Goal: Task Accomplishment & Management: Use online tool/utility

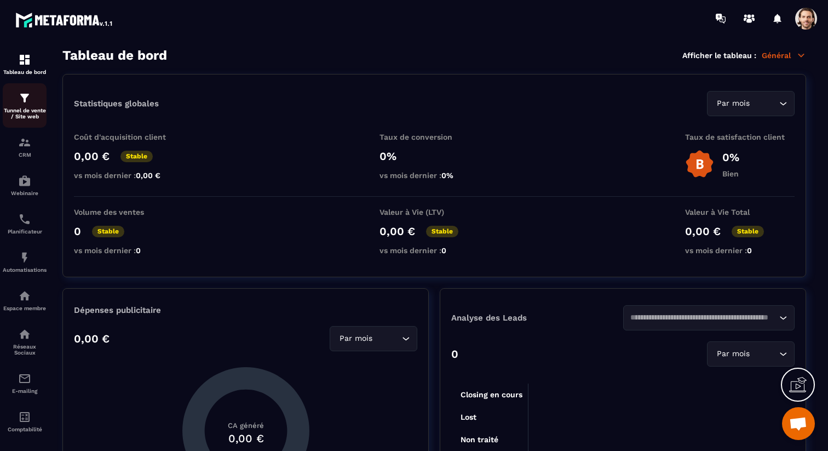
click at [26, 109] on p "Tunnel de vente / Site web" at bounding box center [25, 113] width 44 height 12
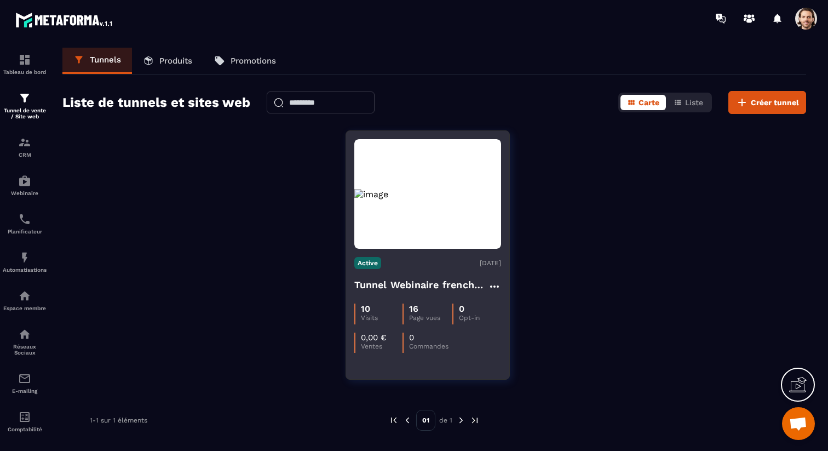
click at [440, 291] on h4 "Tunnel Webinaire frenchy partners" at bounding box center [422, 284] width 134 height 15
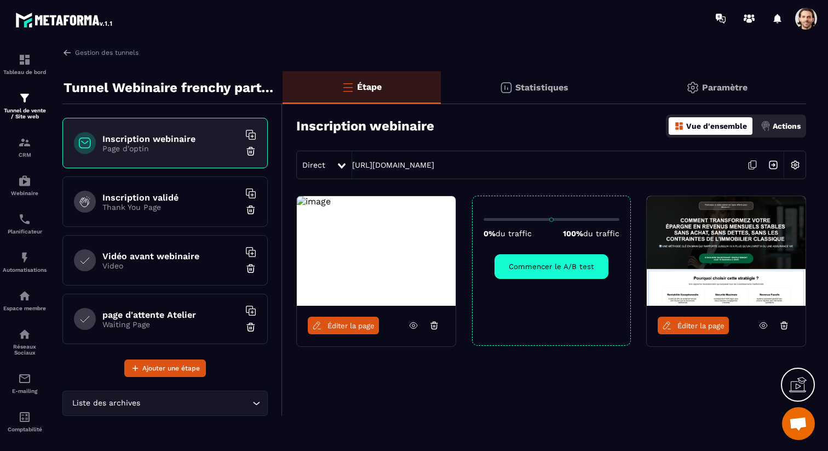
click at [788, 127] on p "Actions" at bounding box center [787, 126] width 28 height 9
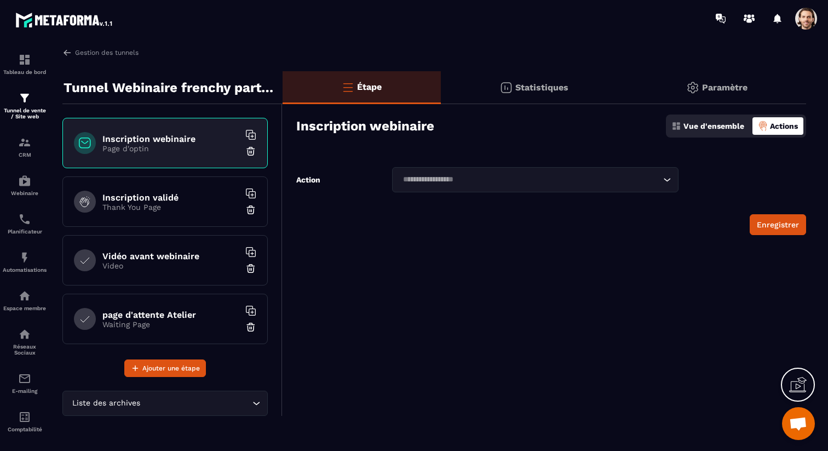
drag, startPoint x: 561, startPoint y: 167, endPoint x: 555, endPoint y: 174, distance: 9.4
click at [561, 167] on div "Étape Statistiques Paramètre Inscription webinaire Vue d'ensemble Actions Actio…" at bounding box center [545, 243] width 524 height 345
click at [554, 177] on input "Search for option" at bounding box center [530, 180] width 262 height 12
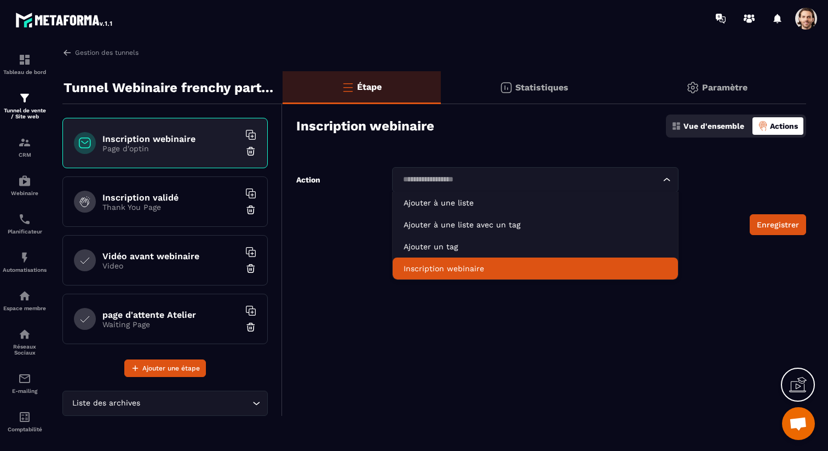
click at [510, 261] on li "Inscription webinaire" at bounding box center [536, 269] width 286 height 22
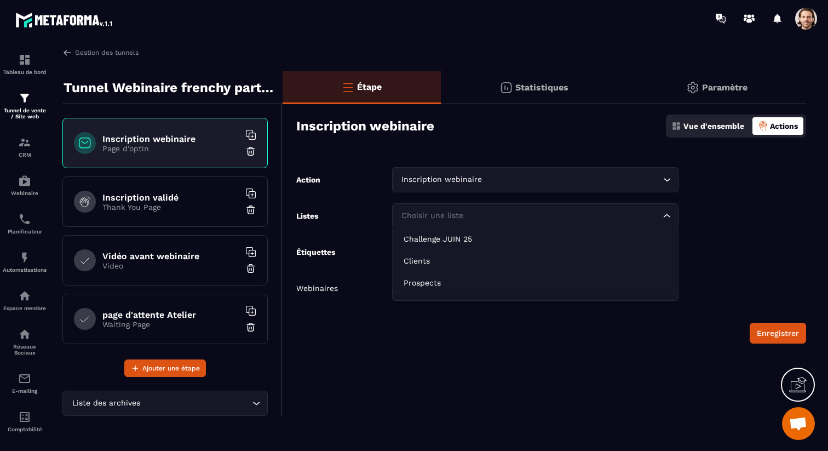
click at [502, 219] on input "Search for option" at bounding box center [530, 216] width 262 height 12
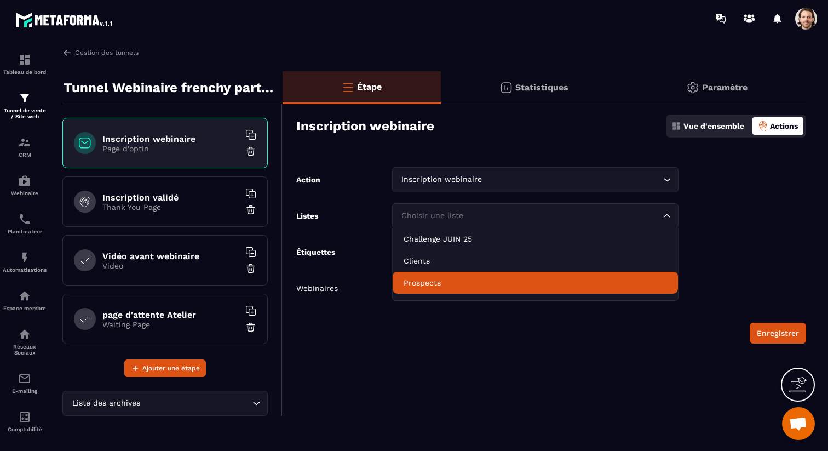
click at [487, 281] on p "Prospects" at bounding box center [536, 282] width 264 height 11
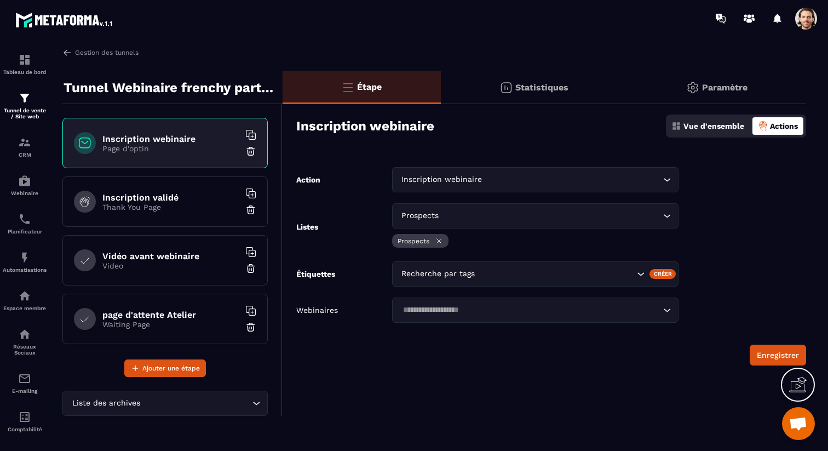
click at [485, 278] on input "Search for option" at bounding box center [556, 274] width 157 height 12
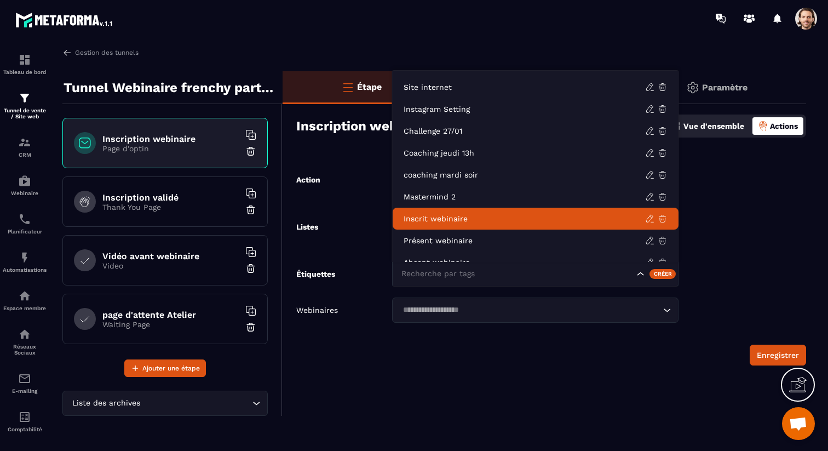
scroll to position [55, 0]
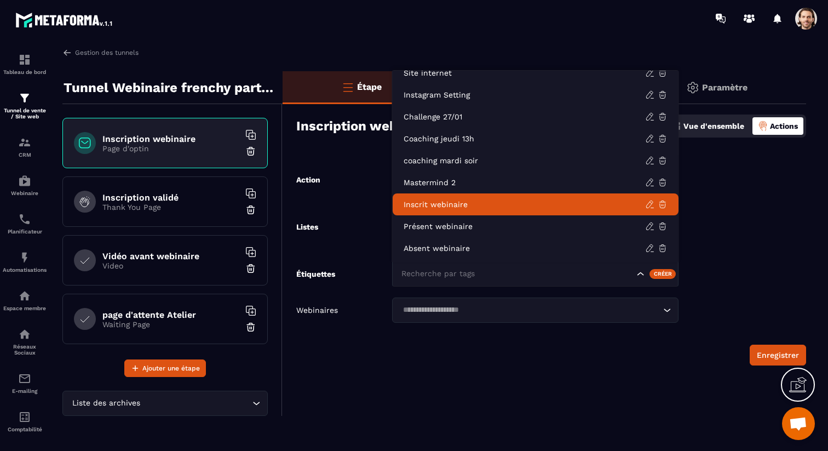
click at [475, 201] on p "Inscrit webinaire" at bounding box center [525, 204] width 242 height 11
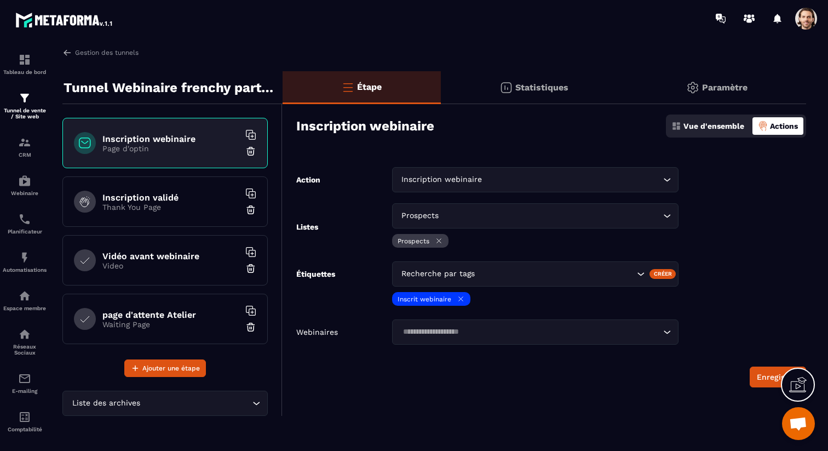
click at [482, 338] on input "Search for option" at bounding box center [530, 332] width 262 height 12
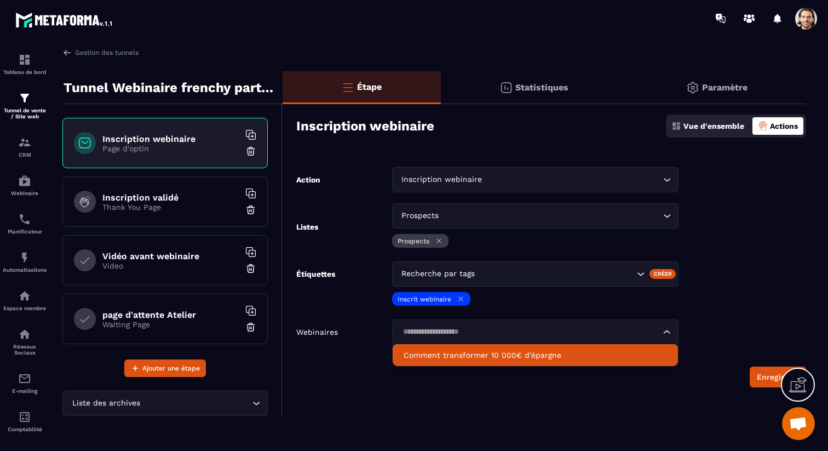
click at [479, 356] on p "Comment transformer 10 000€ d’épargne" at bounding box center [536, 355] width 264 height 11
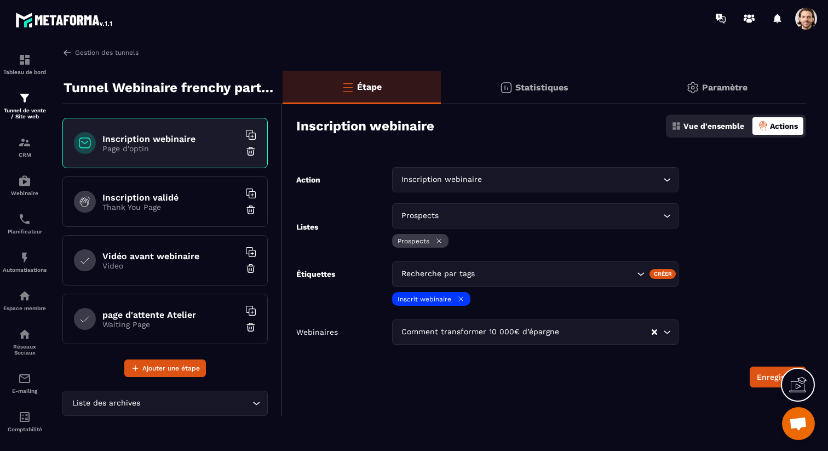
click at [763, 374] on button "Enregistrer" at bounding box center [778, 377] width 56 height 21
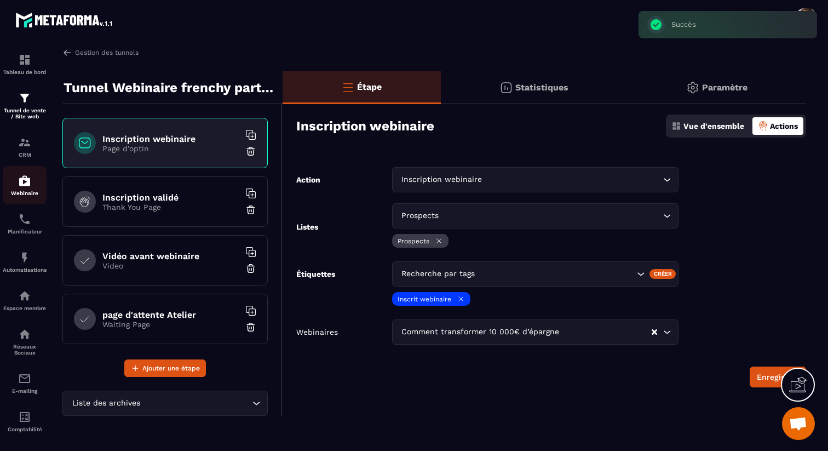
click at [31, 183] on img at bounding box center [24, 180] width 13 height 13
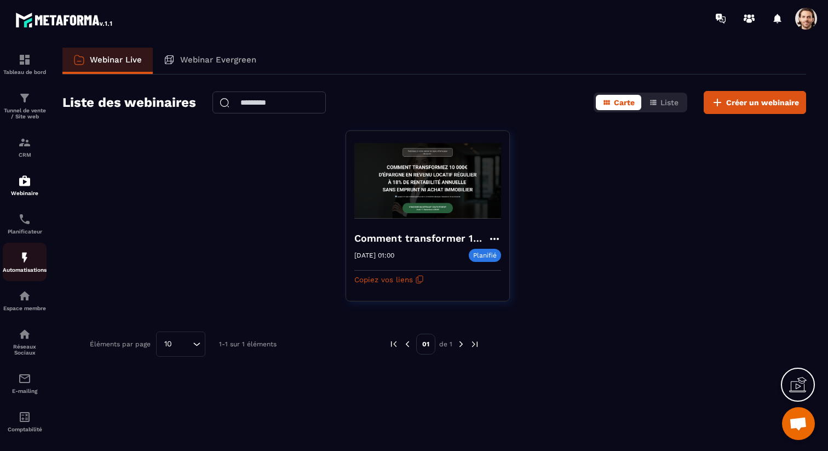
click at [22, 259] on img at bounding box center [24, 257] width 13 height 13
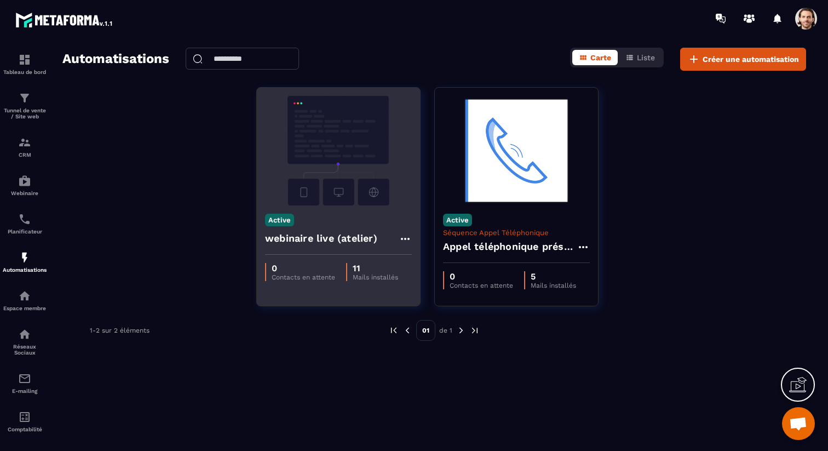
click at [345, 238] on h4 "webinaire live (atelier)" at bounding box center [321, 238] width 112 height 15
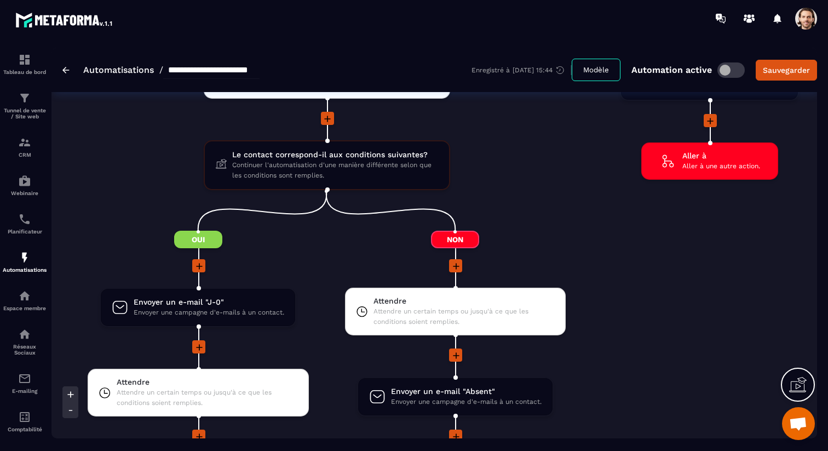
scroll to position [1611, 0]
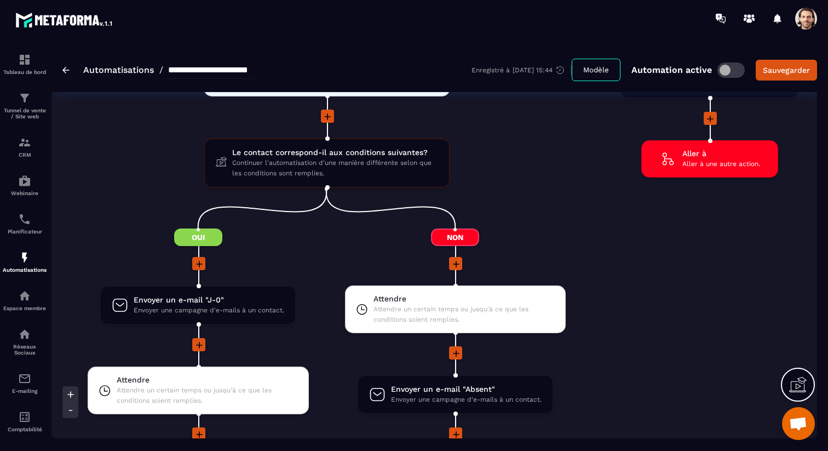
click at [459, 265] on icon at bounding box center [456, 264] width 7 height 7
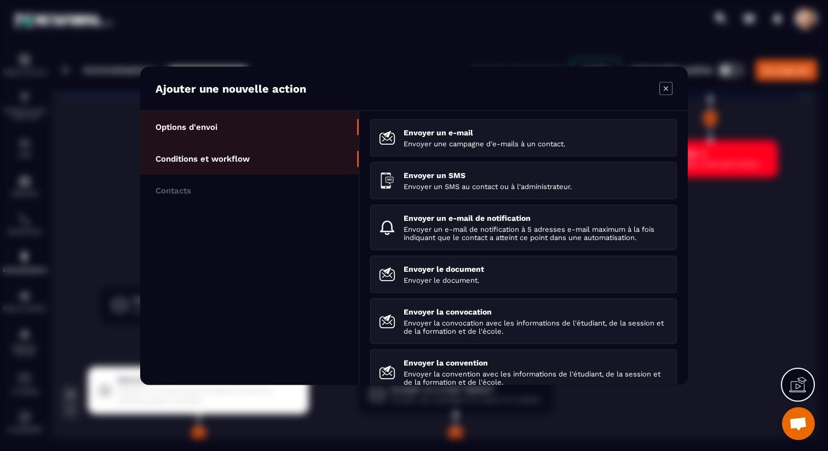
click at [258, 174] on li "Conditions et workflow" at bounding box center [249, 190] width 219 height 32
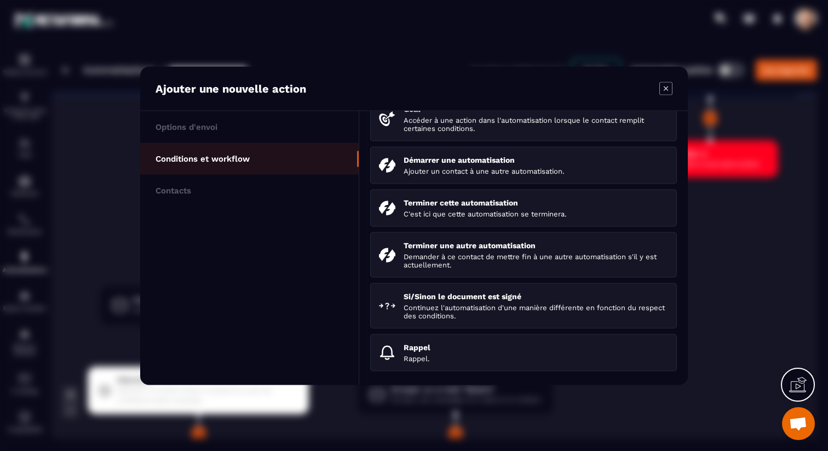
scroll to position [170, 0]
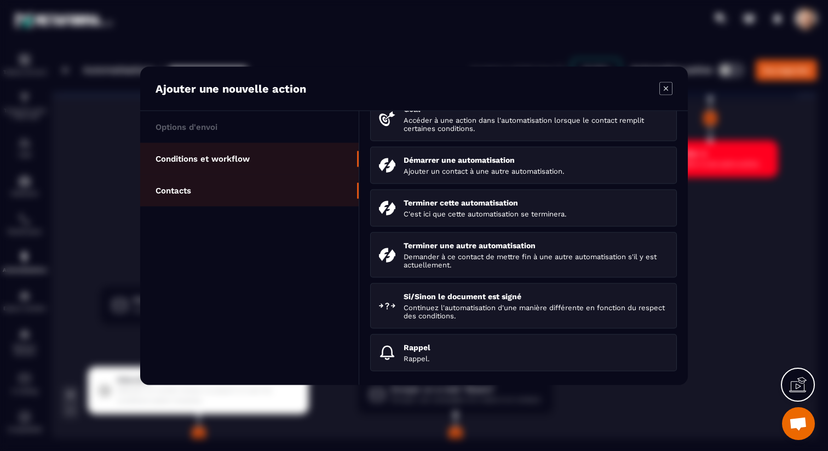
click at [206, 177] on li "Contacts" at bounding box center [249, 190] width 219 height 32
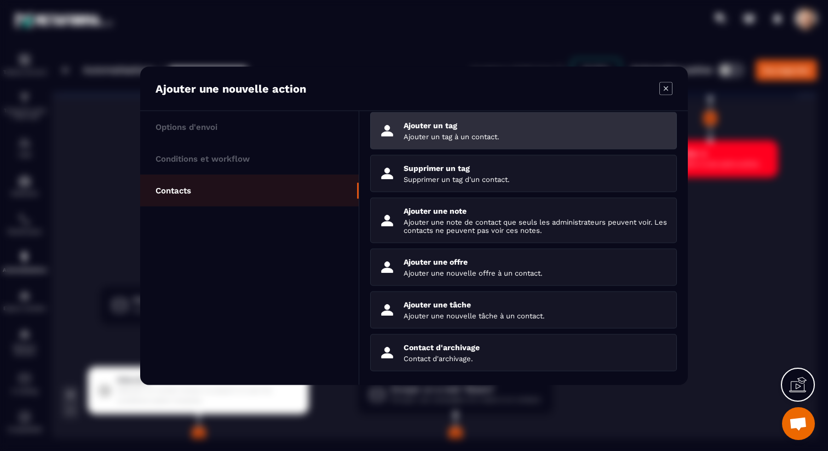
click at [457, 129] on div "Ajouter un tag Ajouter un tag à un contact." at bounding box center [536, 131] width 265 height 20
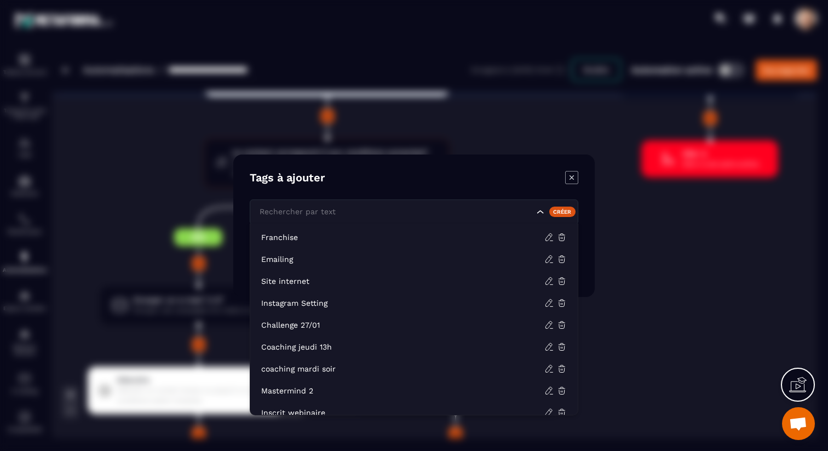
click at [336, 208] on input "Search for option" at bounding box center [395, 211] width 277 height 12
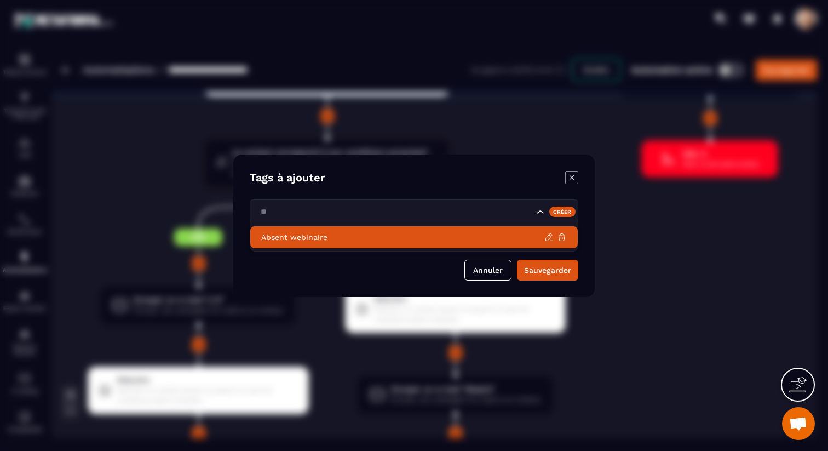
click at [324, 234] on p "Absent webinaire" at bounding box center [402, 237] width 283 height 11
type input "**"
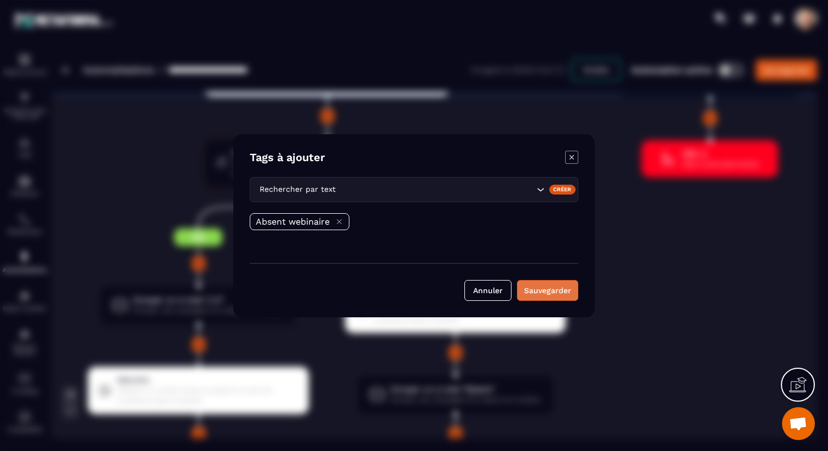
click at [566, 292] on button "Sauvegarder" at bounding box center [547, 290] width 61 height 21
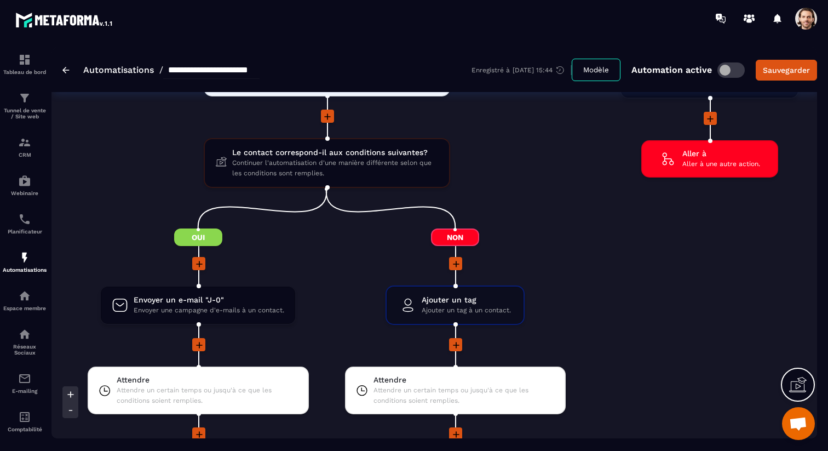
click at [455, 267] on icon at bounding box center [456, 264] width 11 height 11
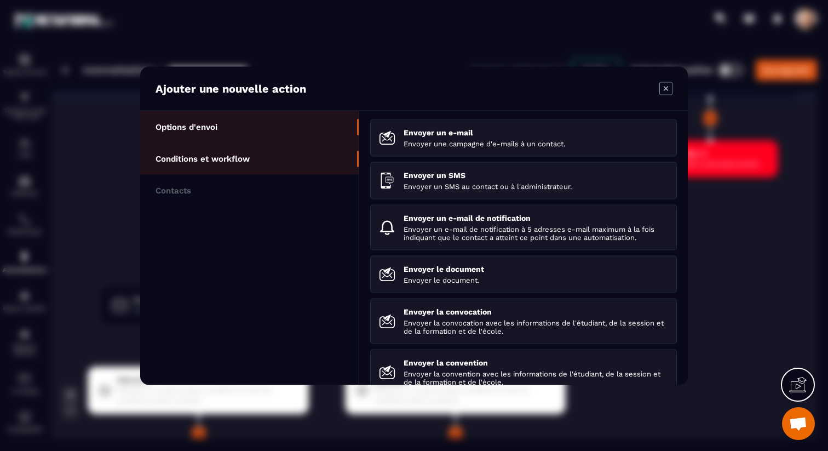
click at [236, 157] on p "Conditions et workflow" at bounding box center [203, 158] width 94 height 10
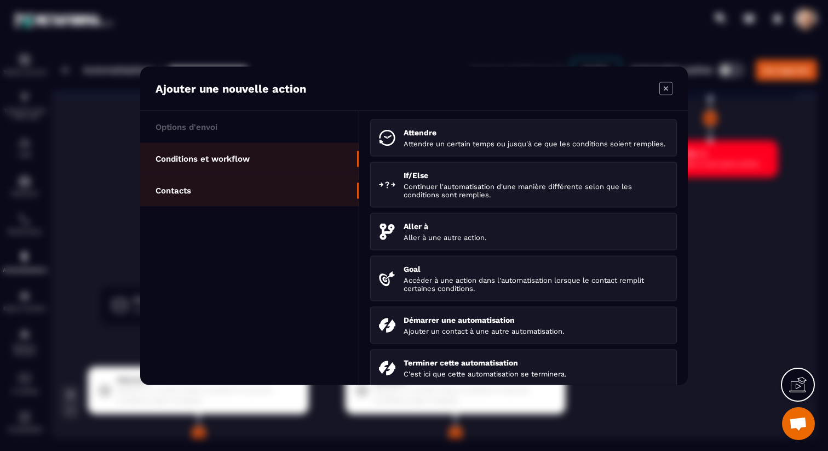
click at [236, 175] on li "Contacts" at bounding box center [249, 190] width 219 height 32
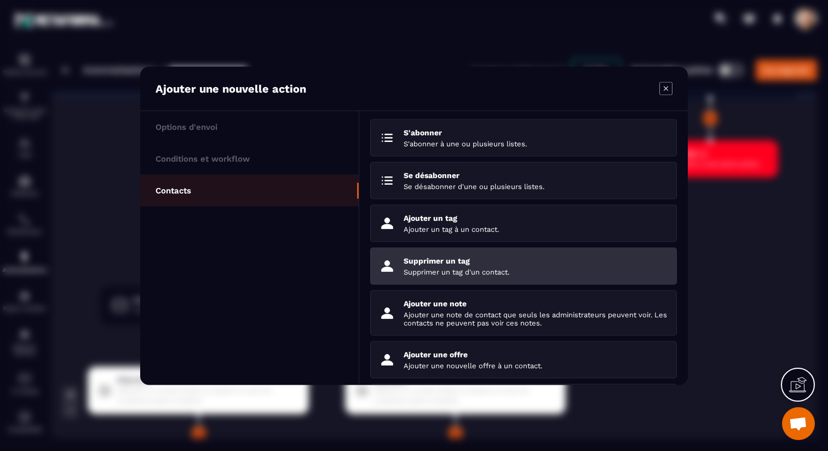
click at [461, 262] on p "Supprimer un tag" at bounding box center [536, 260] width 265 height 9
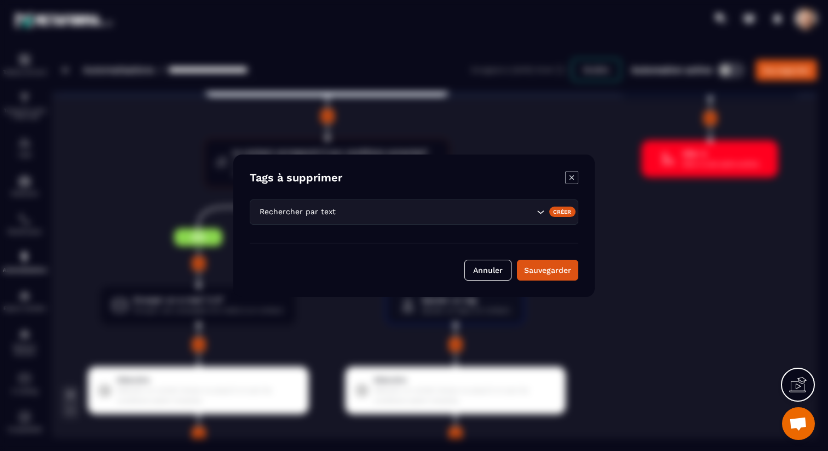
click at [373, 210] on input "Search for option" at bounding box center [436, 211] width 196 height 12
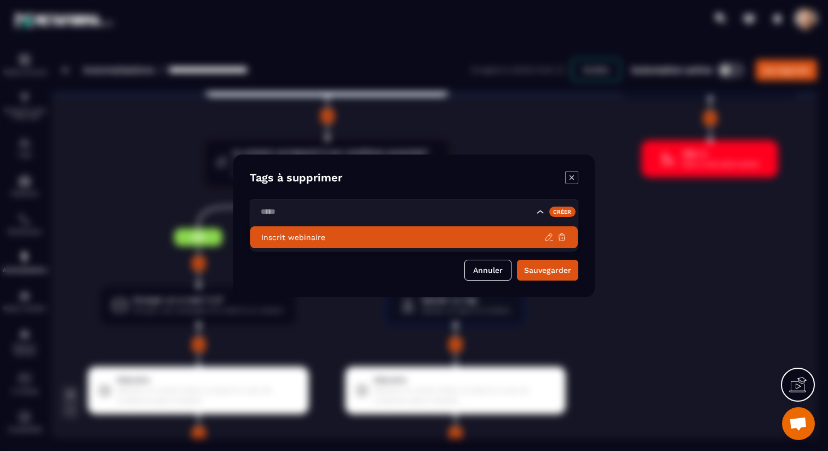
click at [357, 237] on p "Inscrit webinaire" at bounding box center [402, 237] width 283 height 11
type input "*****"
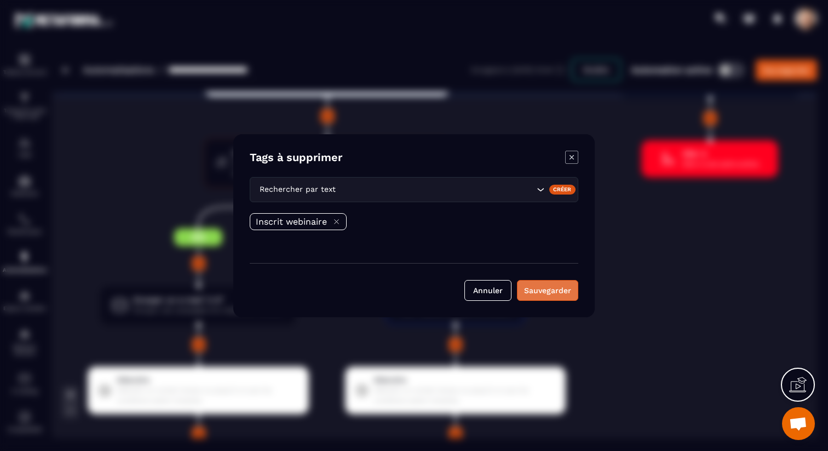
click at [570, 287] on button "Sauvegarder" at bounding box center [547, 290] width 61 height 21
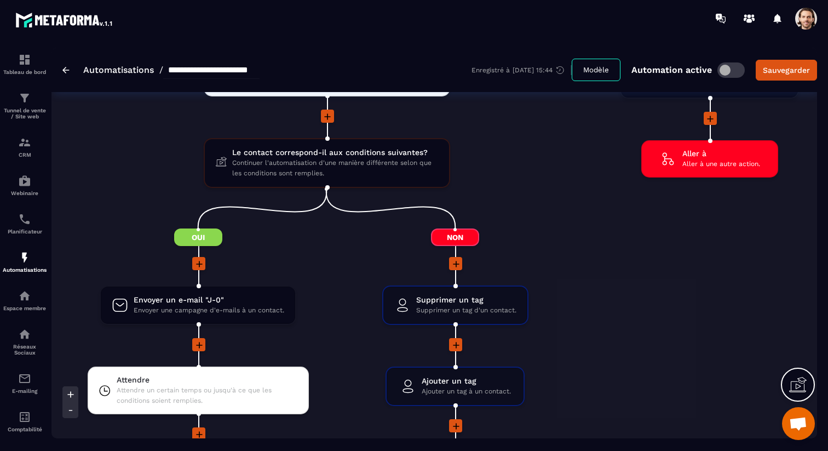
click at [198, 266] on icon at bounding box center [199, 264] width 11 height 11
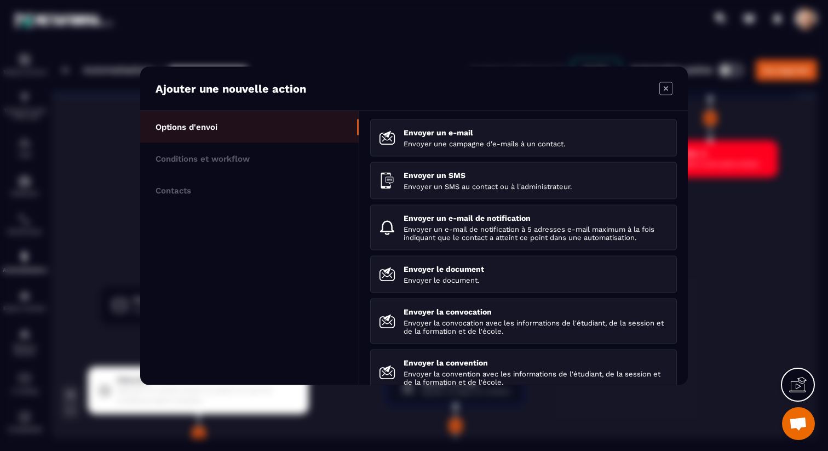
click at [666, 84] on icon "Modal window" at bounding box center [666, 88] width 13 height 13
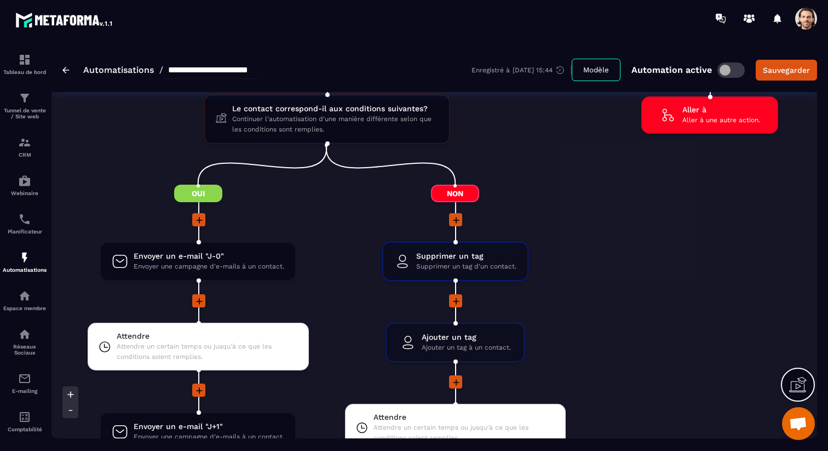
scroll to position [1685, 0]
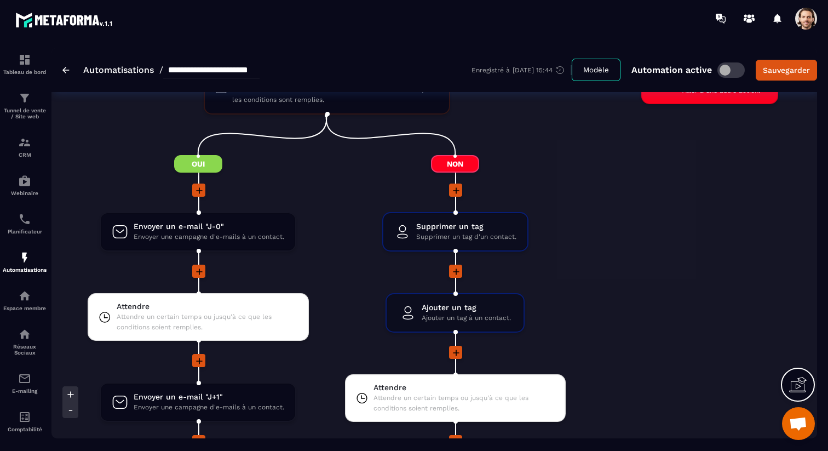
click at [200, 190] on icon at bounding box center [199, 190] width 11 height 11
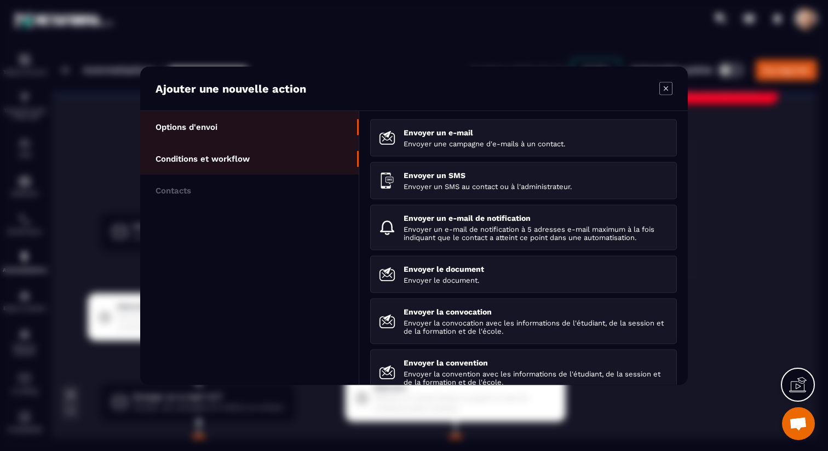
drag, startPoint x: 250, startPoint y: 165, endPoint x: 291, endPoint y: 154, distance: 42.5
click at [250, 174] on li "Conditions et workflow" at bounding box center [249, 190] width 219 height 32
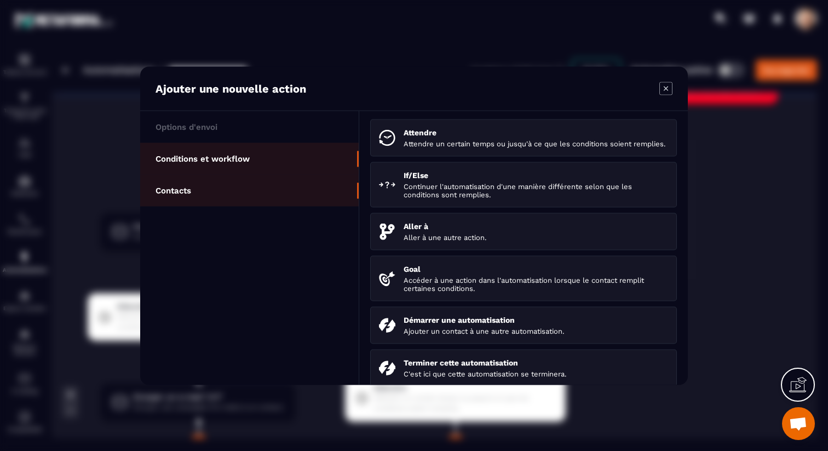
drag, startPoint x: 235, startPoint y: 187, endPoint x: 247, endPoint y: 182, distance: 13.2
click at [235, 187] on li "Contacts" at bounding box center [249, 190] width 219 height 32
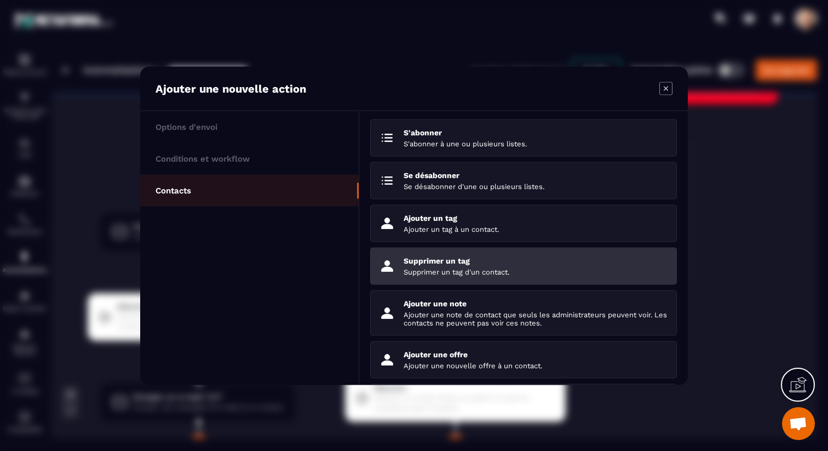
click at [457, 261] on p "Supprimer un tag" at bounding box center [536, 260] width 265 height 9
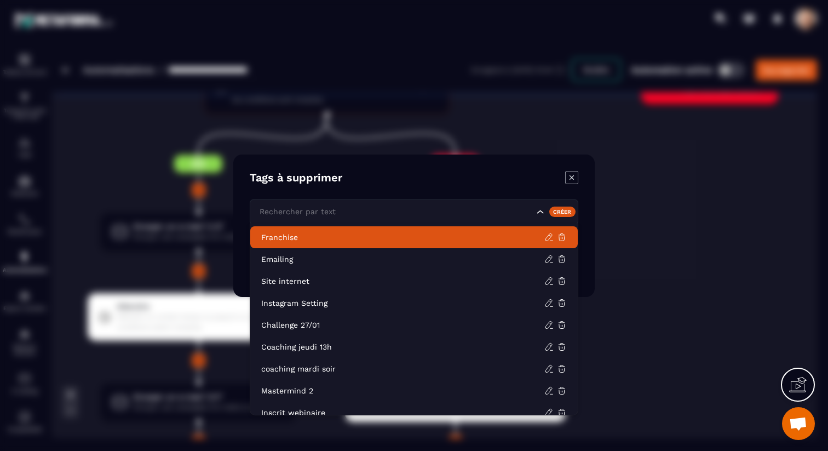
click at [327, 209] on div "Rechercher par text" at bounding box center [395, 211] width 279 height 12
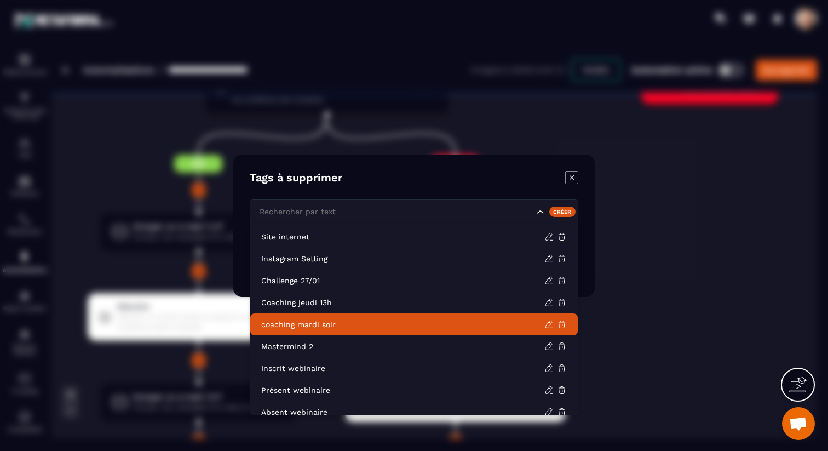
scroll to position [55, 0]
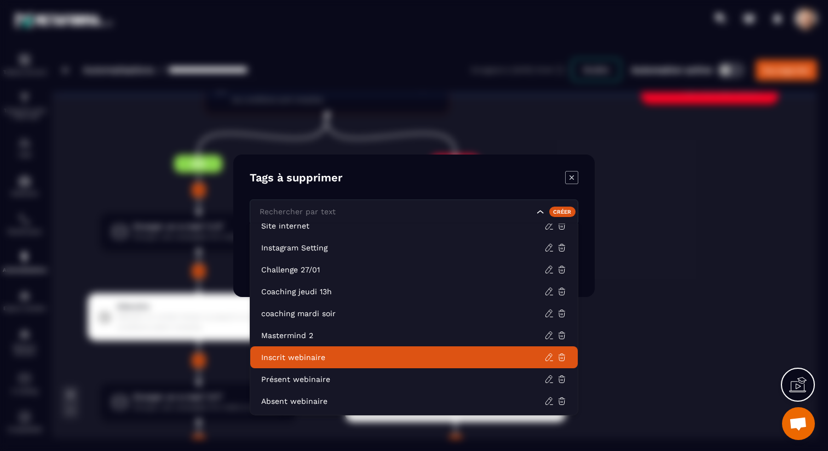
click at [344, 360] on p "Inscrit webinaire" at bounding box center [402, 357] width 283 height 11
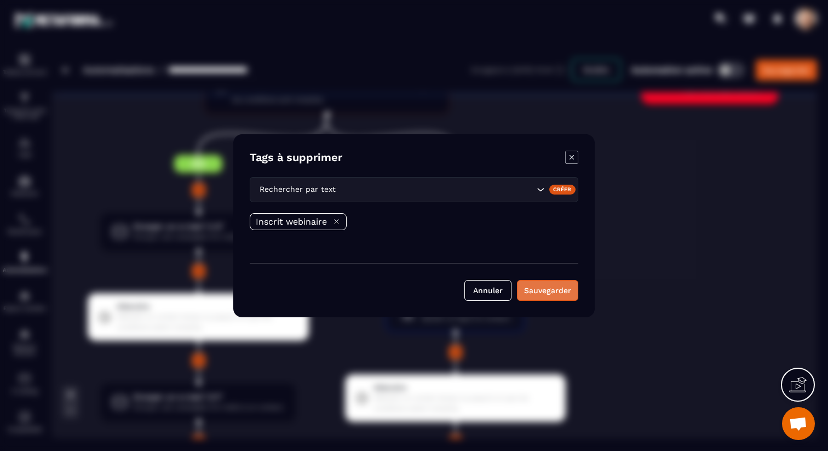
click at [553, 292] on button "Sauvegarder" at bounding box center [547, 290] width 61 height 21
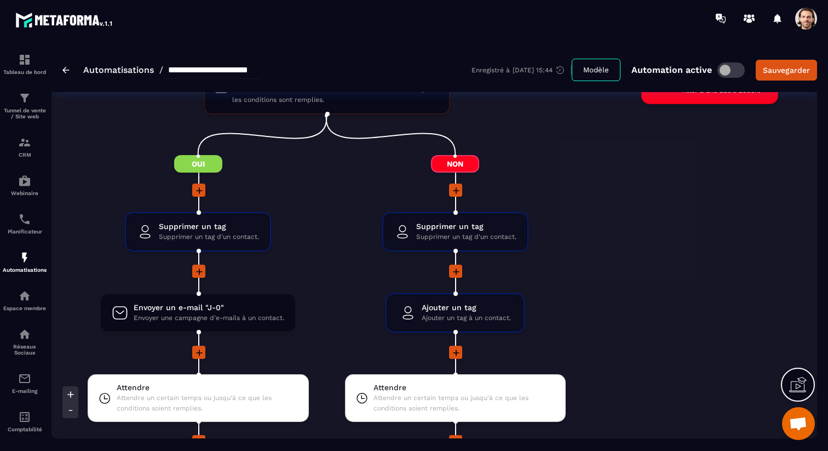
click at [202, 274] on icon at bounding box center [199, 271] width 11 height 11
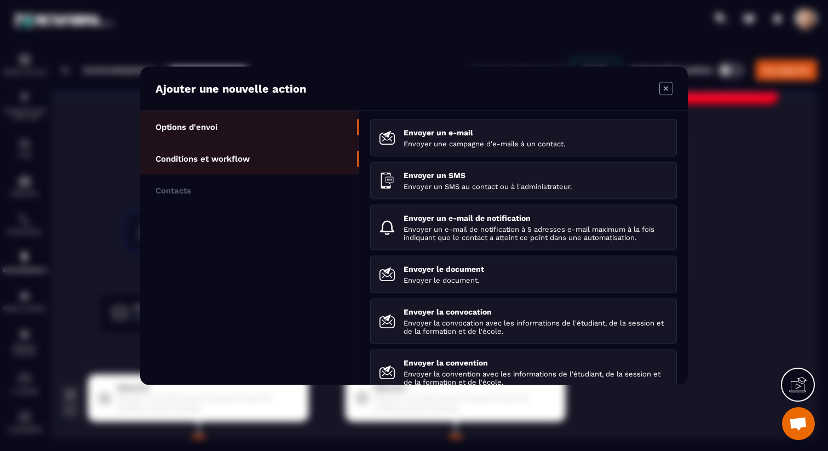
click at [241, 158] on p "Conditions et workflow" at bounding box center [203, 158] width 94 height 10
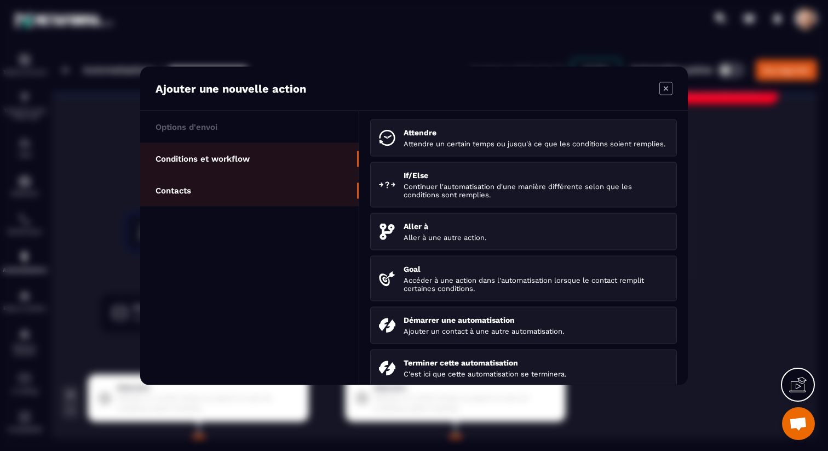
click at [245, 178] on li "Contacts" at bounding box center [249, 190] width 219 height 32
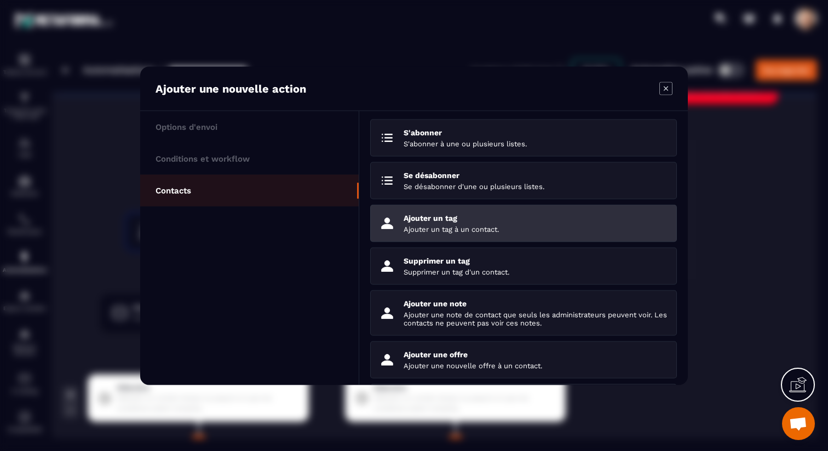
click at [459, 247] on li "Ajouter un tag Ajouter un tag à un contact." at bounding box center [523, 265] width 307 height 37
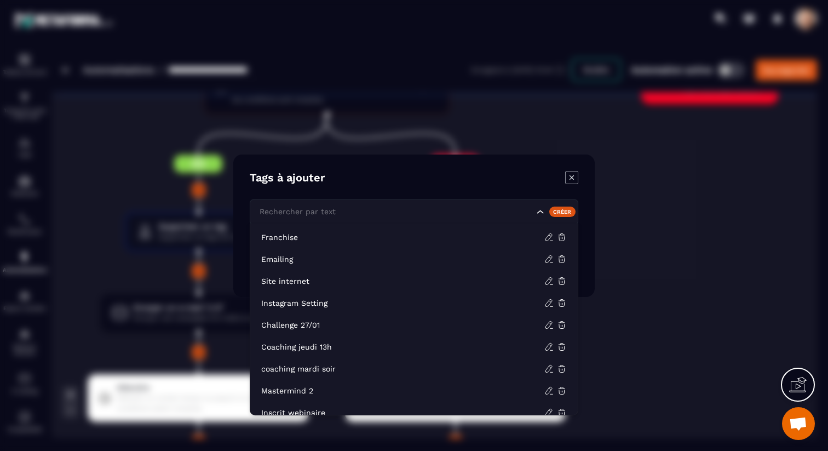
click at [380, 209] on input "Search for option" at bounding box center [395, 211] width 277 height 12
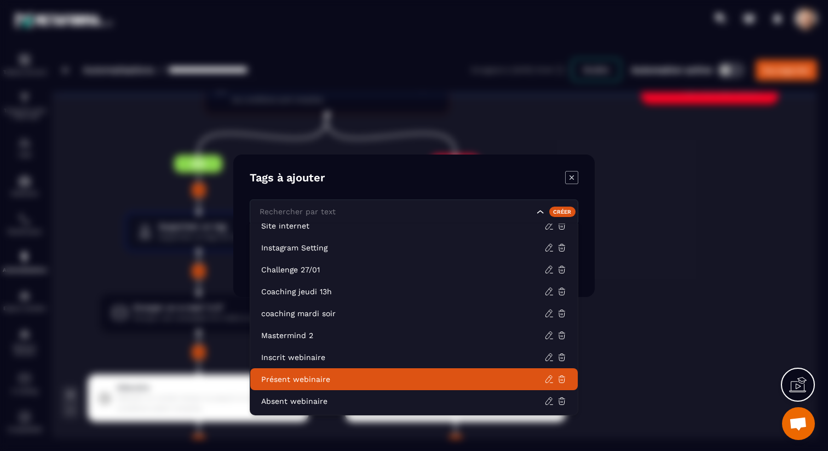
click at [330, 382] on p "Présent webinaire" at bounding box center [402, 379] width 283 height 11
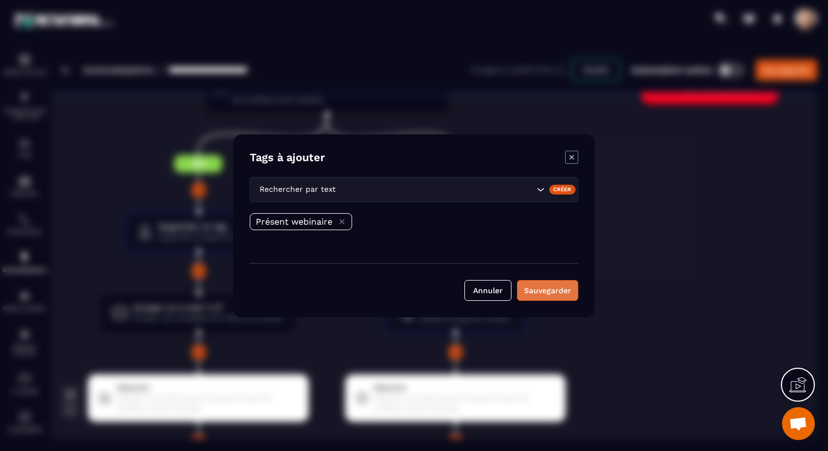
click at [540, 296] on button "Sauvegarder" at bounding box center [547, 290] width 61 height 21
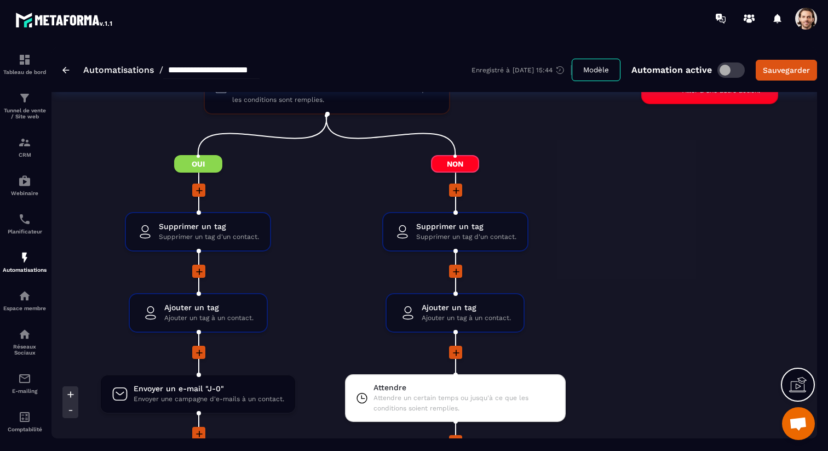
click at [199, 194] on icon at bounding box center [199, 190] width 7 height 7
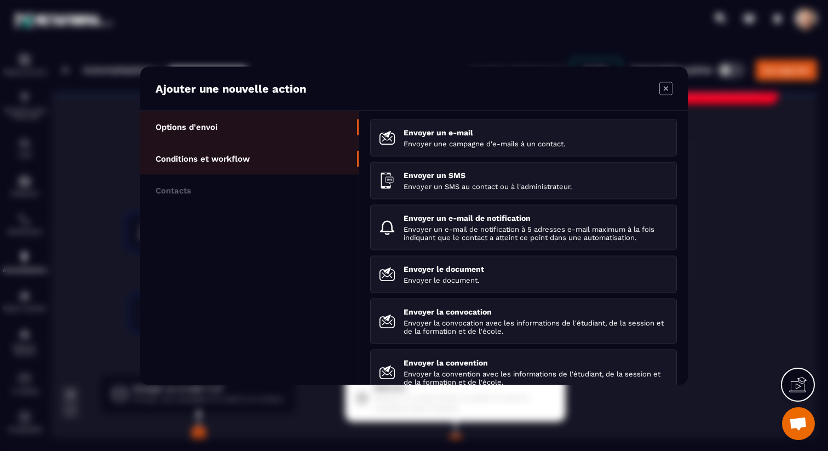
click at [266, 174] on li "Conditions et workflow" at bounding box center [249, 190] width 219 height 32
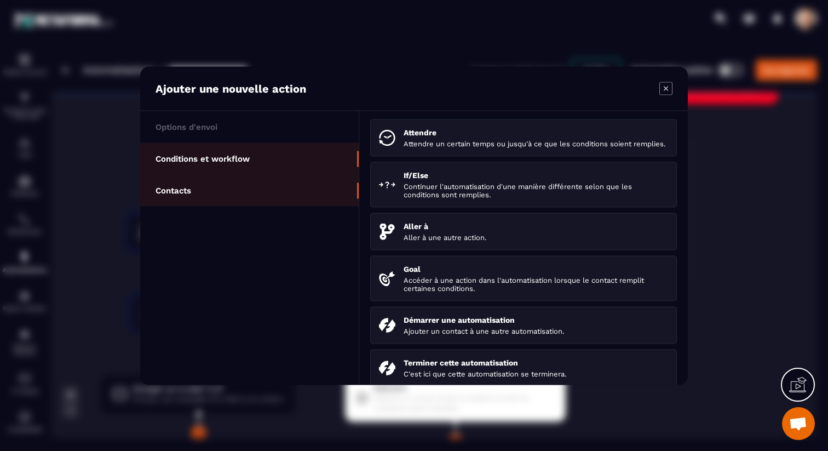
click at [264, 179] on li "Contacts" at bounding box center [249, 190] width 219 height 32
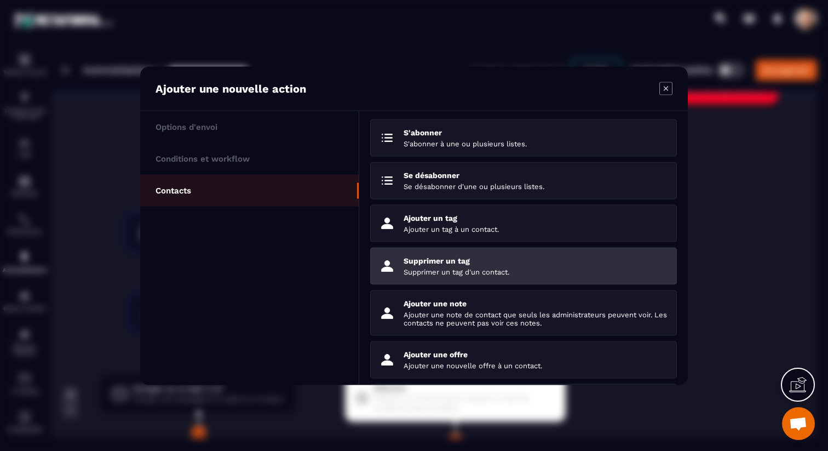
click at [477, 264] on p "Supprimer un tag" at bounding box center [536, 260] width 265 height 9
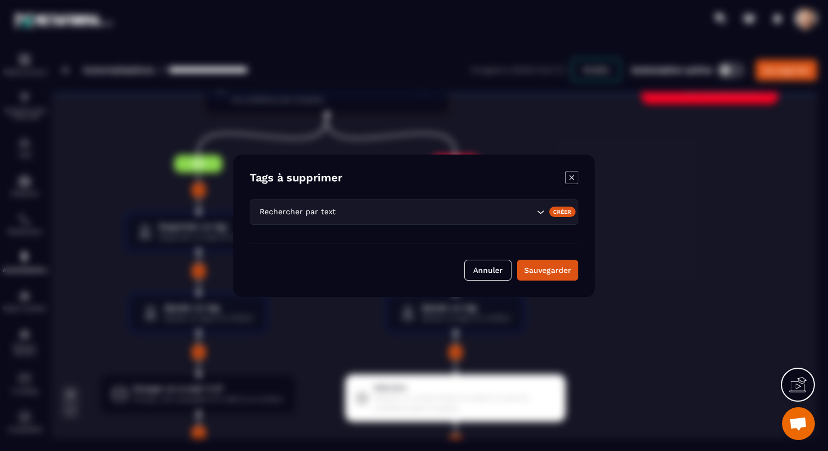
click at [385, 213] on input "Search for option" at bounding box center [436, 211] width 196 height 12
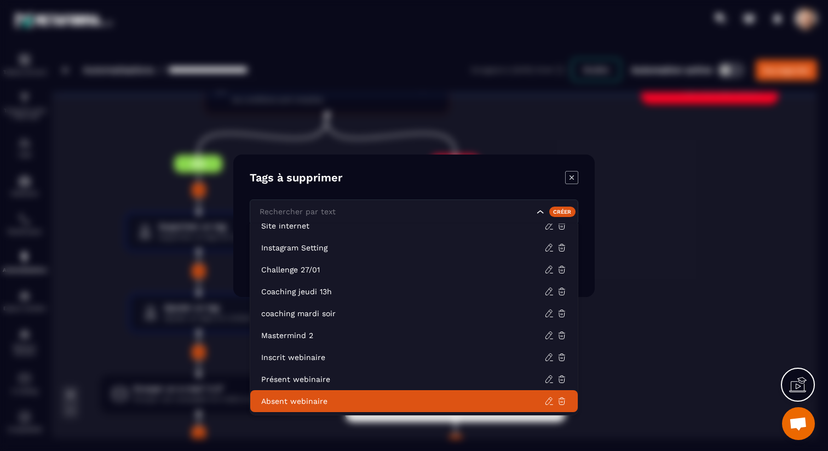
click at [345, 396] on p "Absent webinaire" at bounding box center [402, 401] width 283 height 11
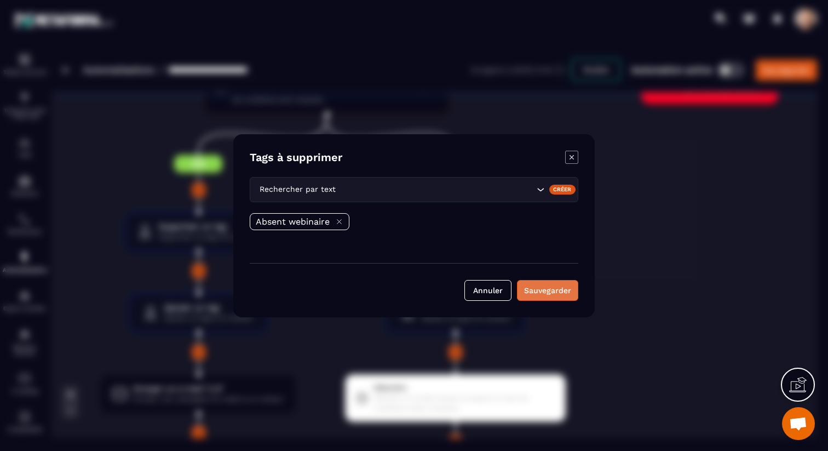
click at [542, 295] on button "Sauvegarder" at bounding box center [547, 290] width 61 height 21
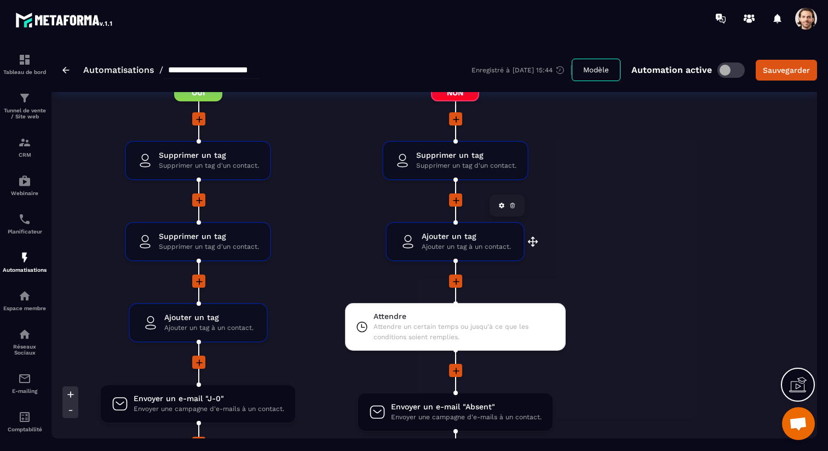
scroll to position [1757, 0]
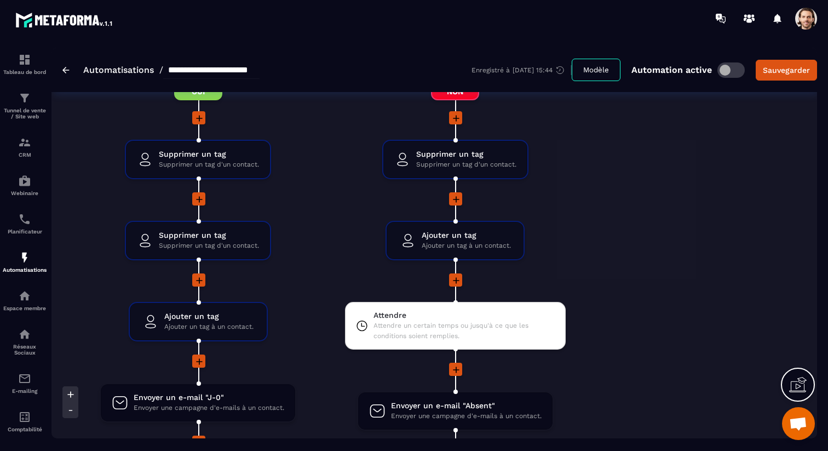
click at [454, 122] on icon at bounding box center [456, 118] width 11 height 11
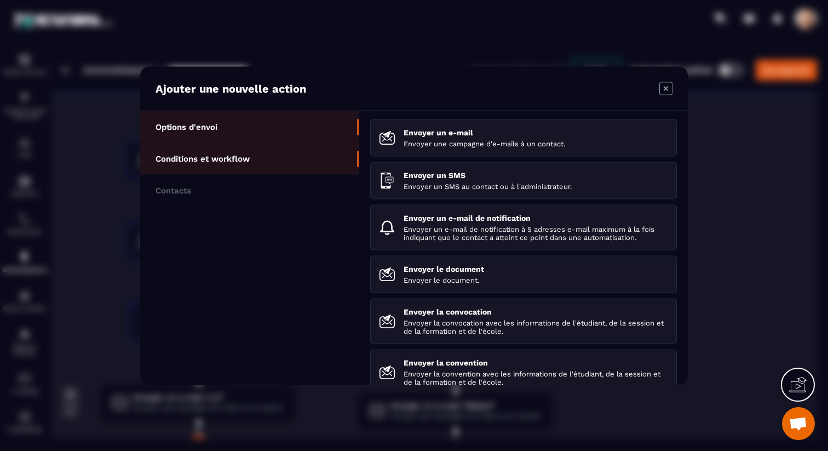
click at [212, 174] on li "Conditions et workflow" at bounding box center [249, 190] width 219 height 32
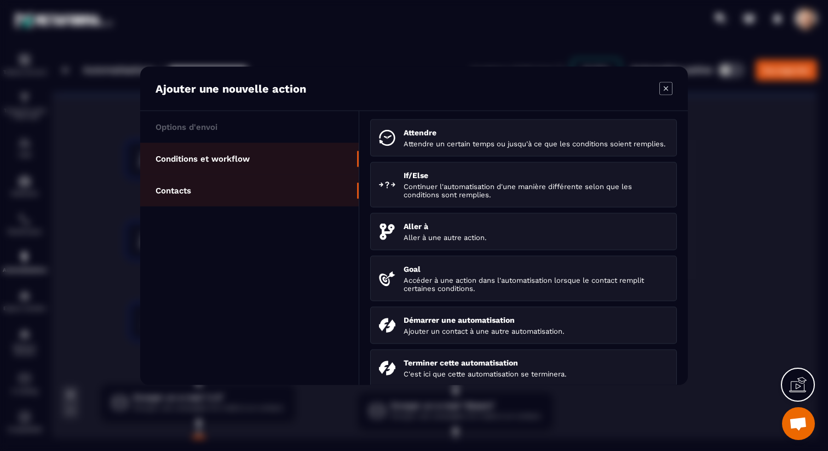
click at [228, 188] on li "Contacts" at bounding box center [249, 190] width 219 height 32
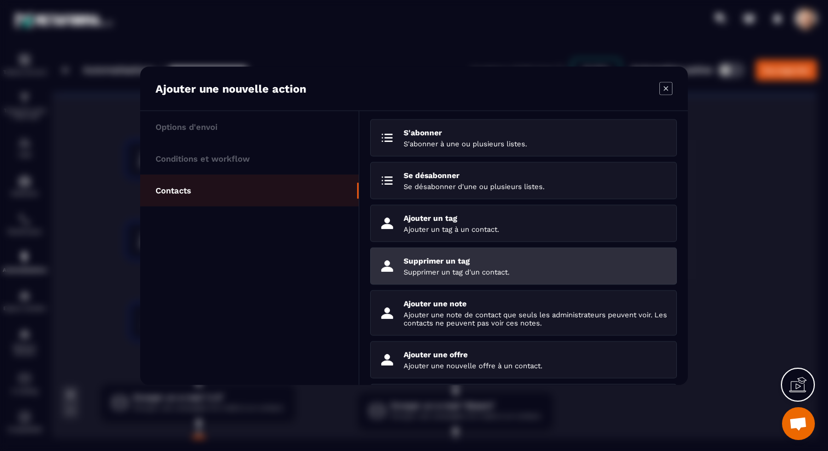
click at [470, 262] on p "Supprimer un tag" at bounding box center [536, 260] width 265 height 9
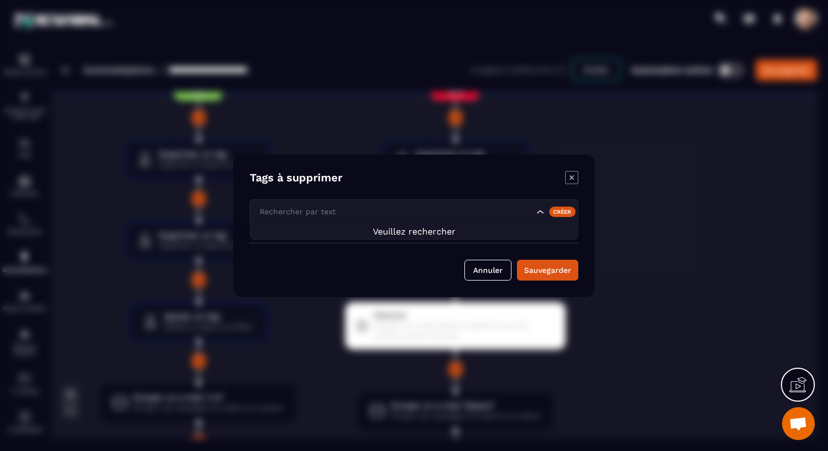
click at [407, 208] on input "Search for option" at bounding box center [395, 211] width 277 height 12
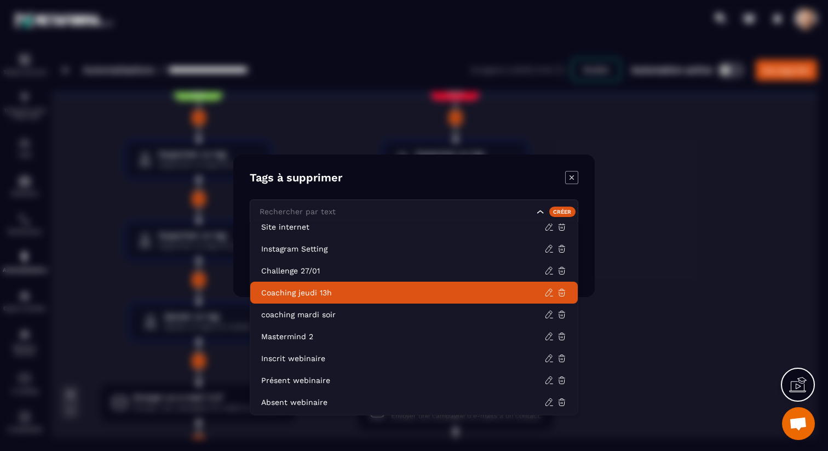
scroll to position [55, 0]
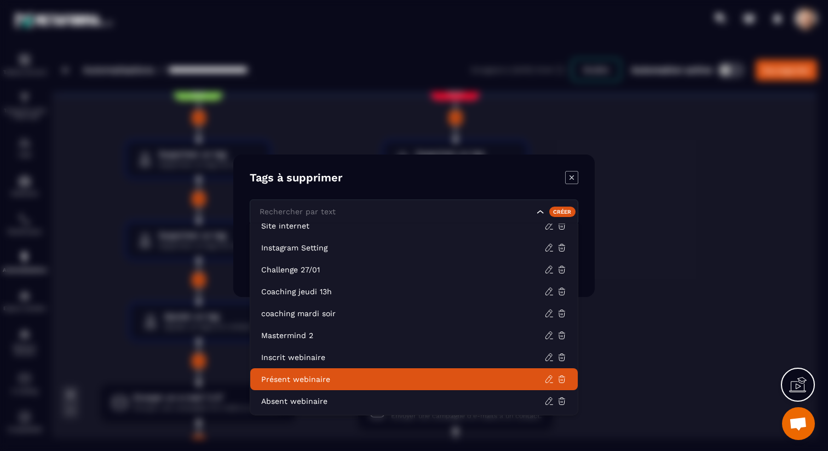
click at [359, 375] on p "Présent webinaire" at bounding box center [402, 379] width 283 height 11
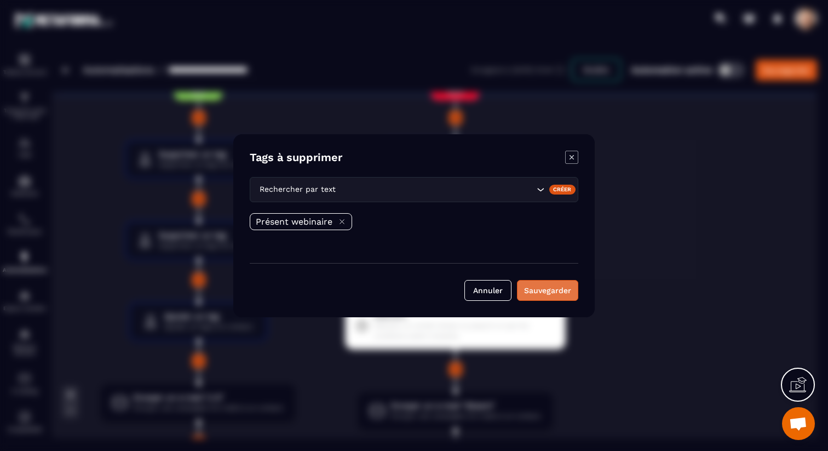
click at [546, 290] on button "Sauvegarder" at bounding box center [547, 290] width 61 height 21
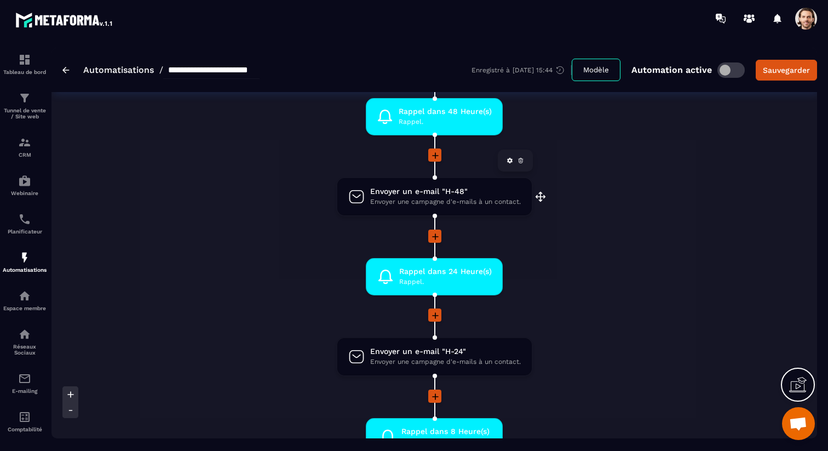
scroll to position [0, 0]
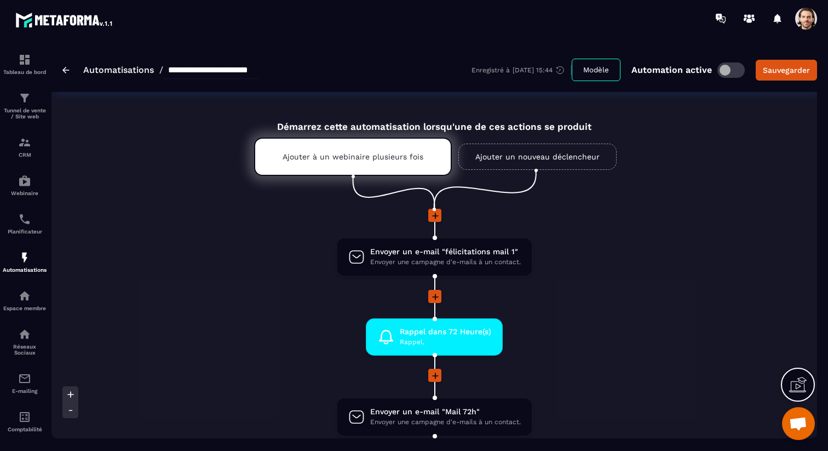
click at [528, 147] on link "Ajouter un nouveau déclencheur" at bounding box center [538, 157] width 158 height 26
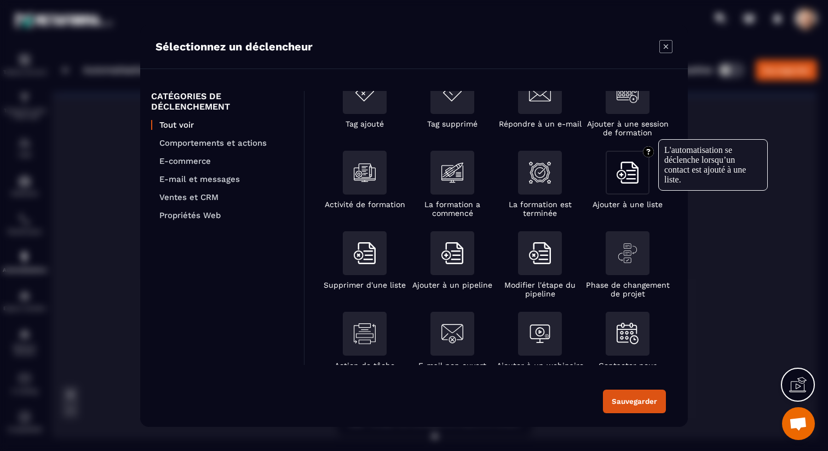
scroll to position [117, 0]
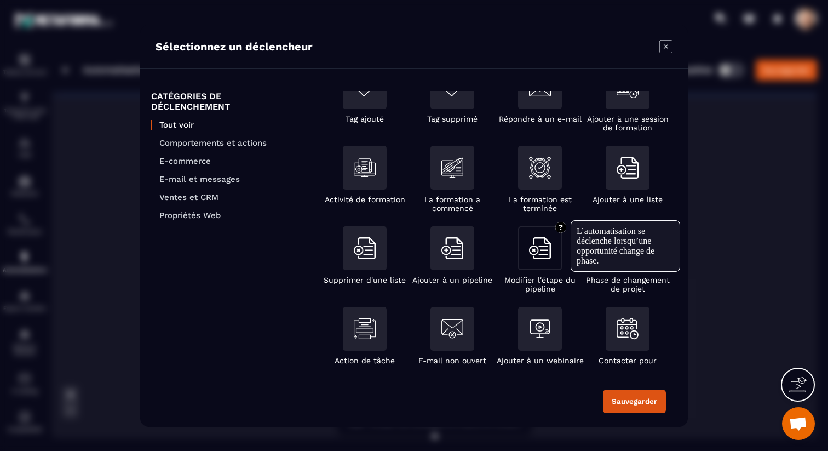
click at [539, 250] on img "Modal window" at bounding box center [540, 248] width 22 height 22
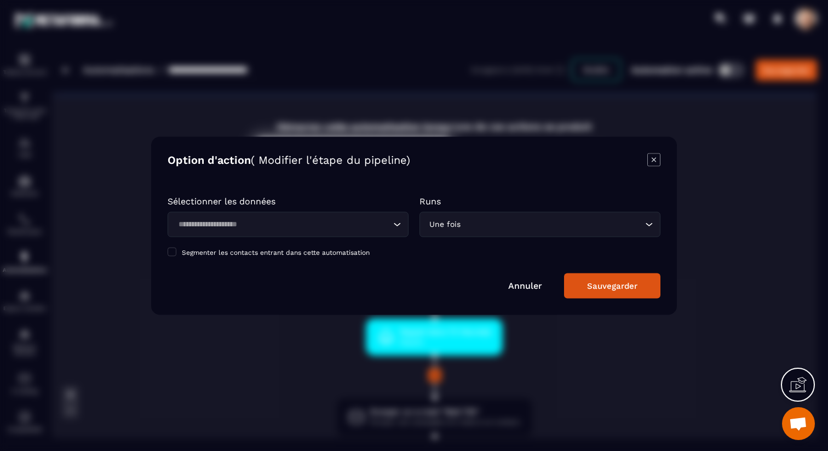
click at [366, 227] on input "Search for option" at bounding box center [283, 224] width 216 height 12
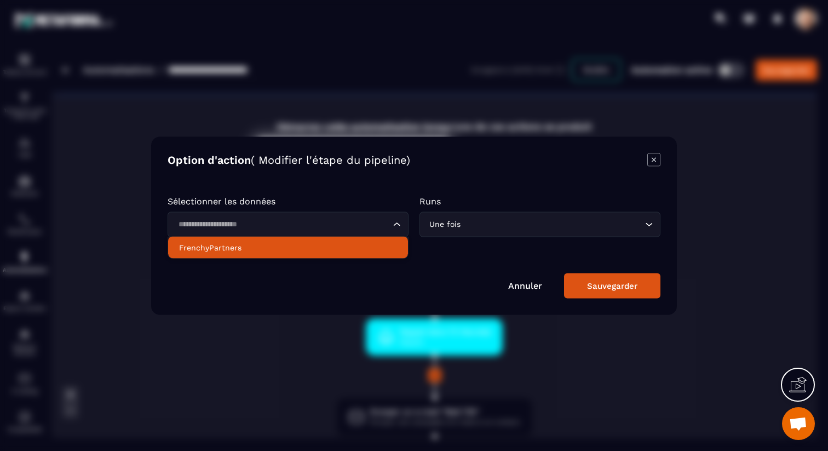
click at [358, 243] on p "FrenchyPartners" at bounding box center [288, 247] width 218 height 11
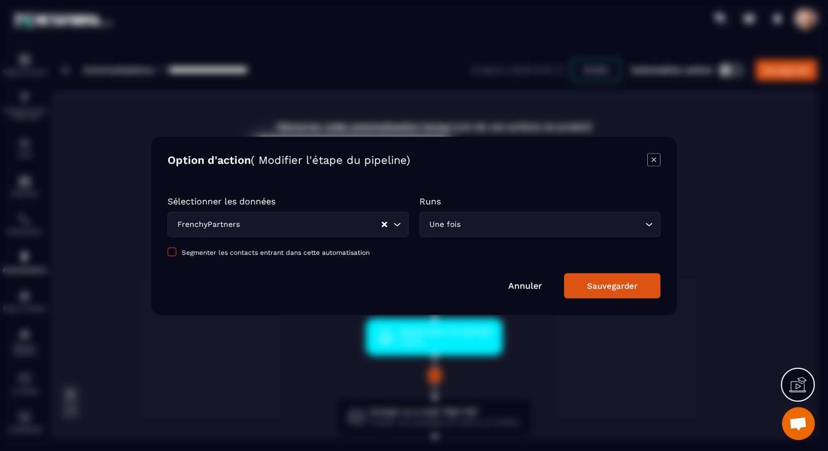
click at [255, 256] on form "Sélectionner les données FrenchyPartners Loading... Runs Une fois Loading... Se…" at bounding box center [414, 241] width 493 height 113
click at [256, 253] on span "Segmenter les contacts entrant dans cette automatisation" at bounding box center [276, 252] width 188 height 8
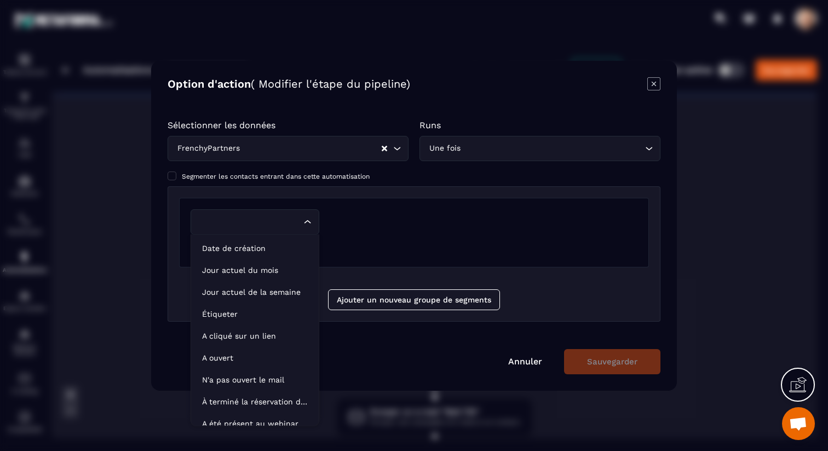
click at [309, 219] on icon "Search for option" at bounding box center [307, 221] width 11 height 11
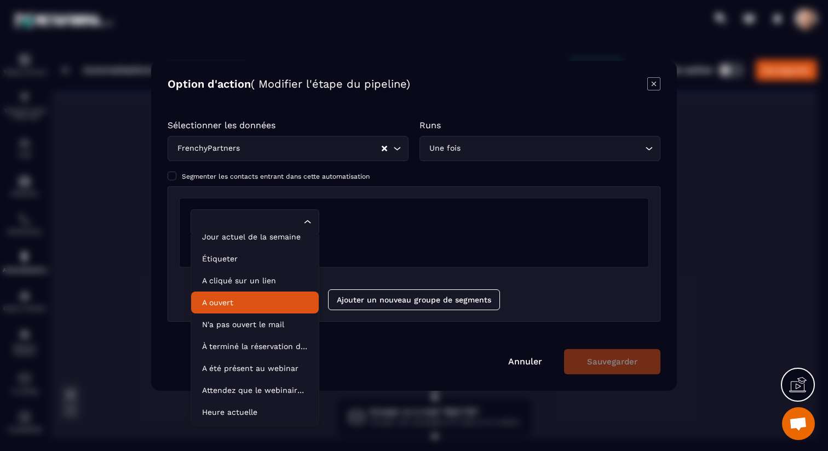
click at [477, 186] on div "Segmenter les contacts entrant dans cette automatisation Loading... + Ajouter u…" at bounding box center [414, 252] width 493 height 161
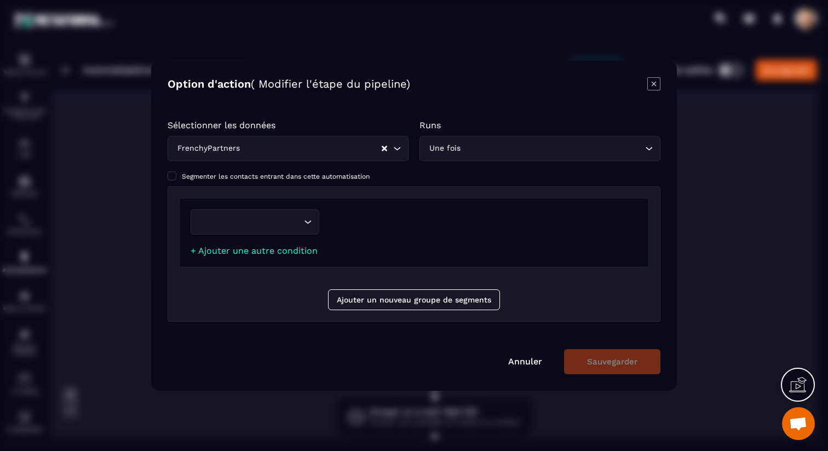
click at [654, 84] on icon "Modal window" at bounding box center [654, 83] width 4 height 4
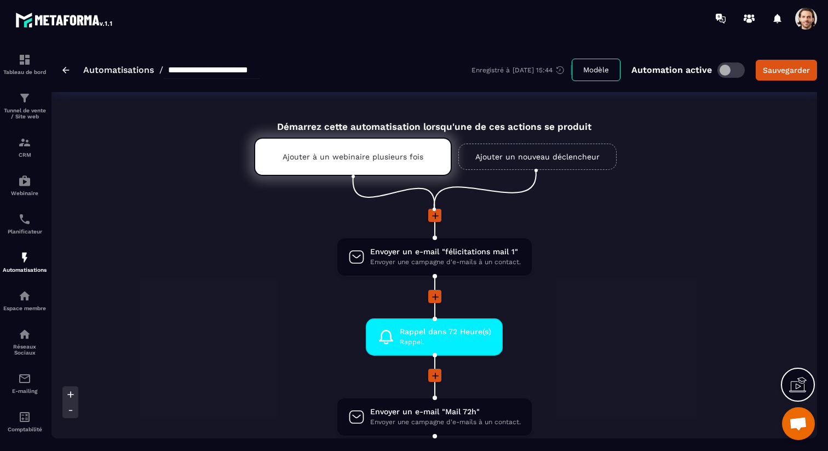
click at [538, 157] on link "Ajouter un nouveau déclencheur" at bounding box center [538, 157] width 158 height 26
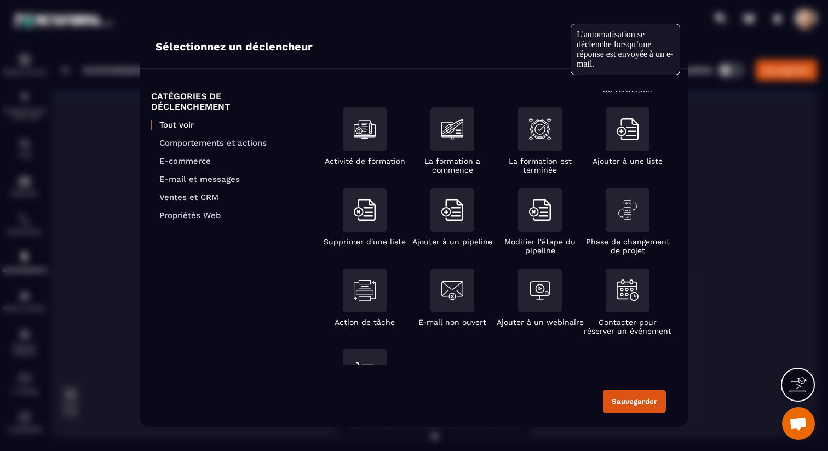
scroll to position [157, 0]
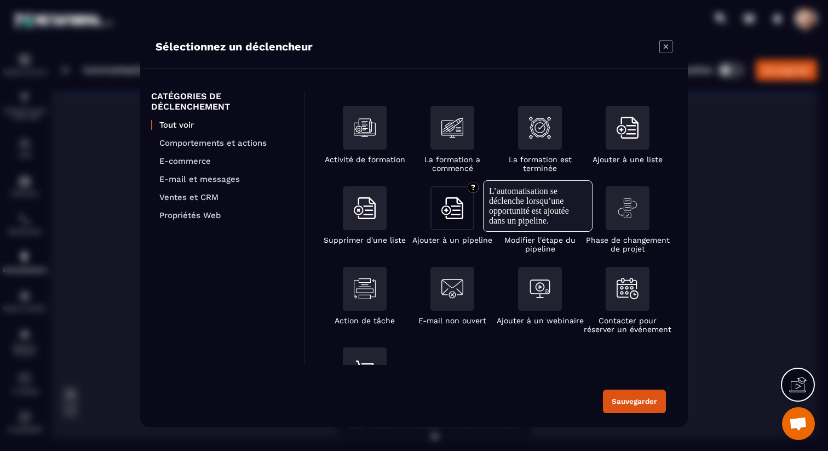
click at [464, 213] on div "Modal window" at bounding box center [453, 208] width 44 height 44
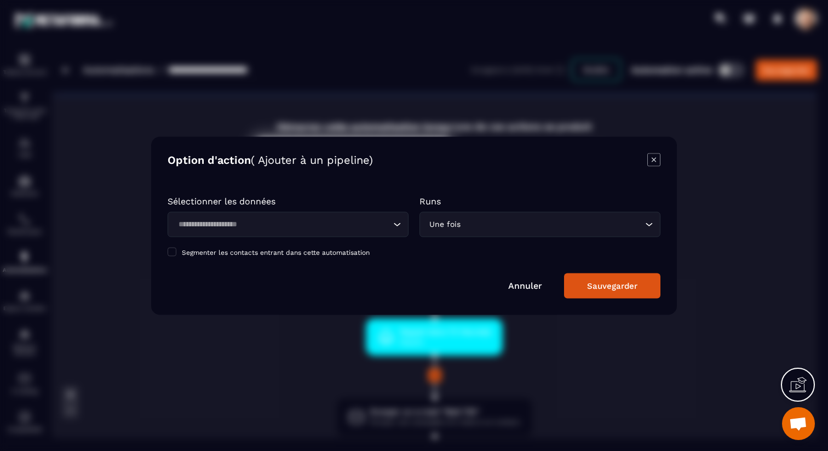
click at [301, 226] on input "Search for option" at bounding box center [283, 224] width 216 height 12
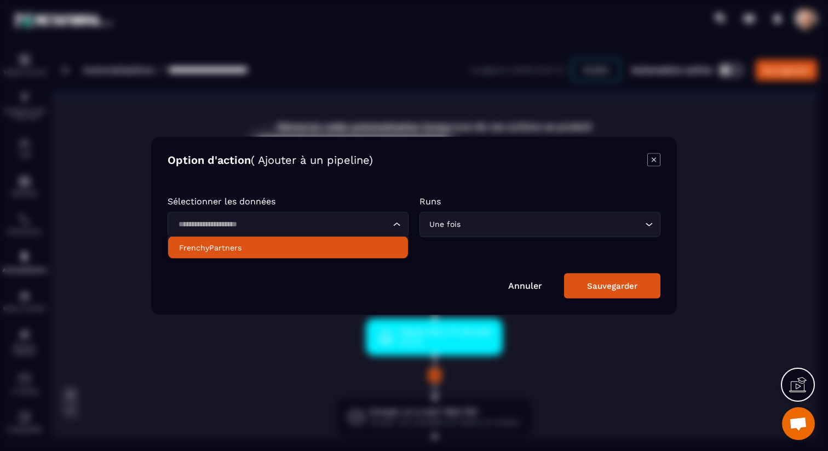
click at [654, 162] on icon "Modal window" at bounding box center [654, 159] width 13 height 13
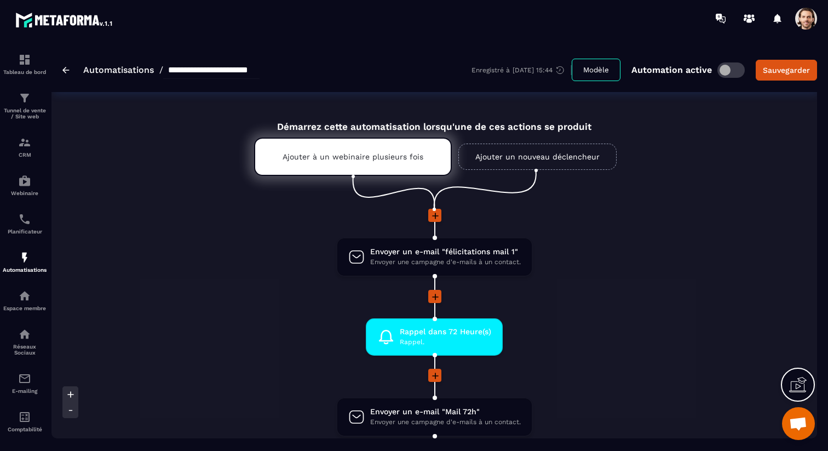
click at [511, 156] on link "Ajouter un nouveau déclencheur" at bounding box center [538, 157] width 158 height 26
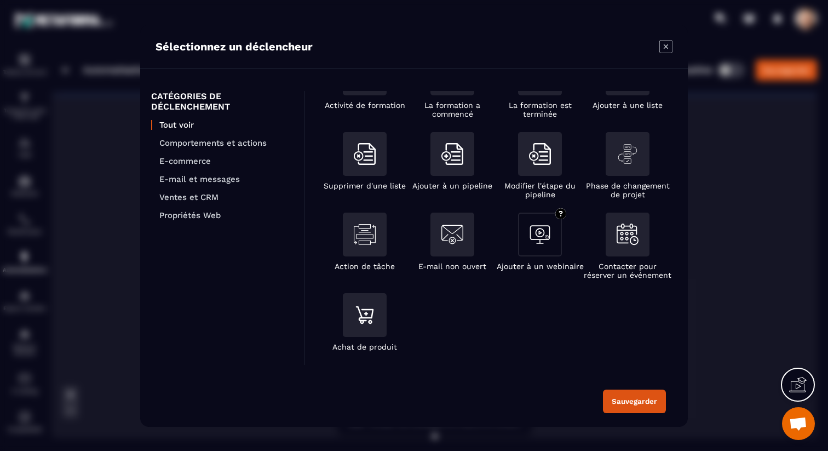
scroll to position [214, 0]
click at [665, 44] on icon "Modal window" at bounding box center [666, 46] width 4 height 4
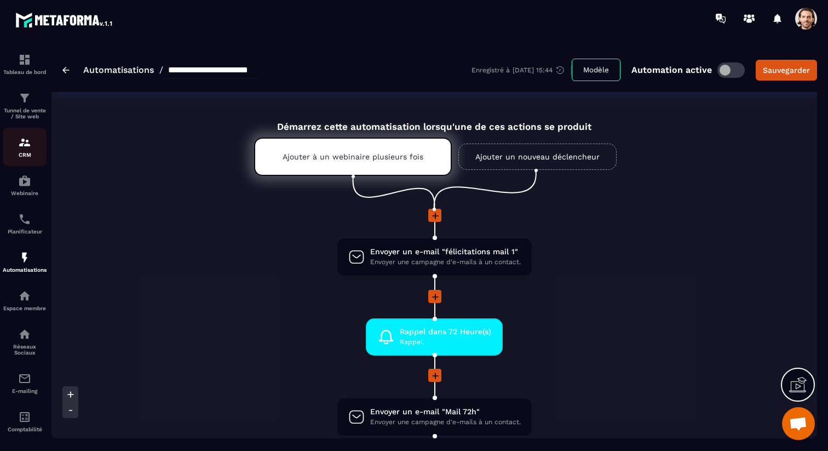
click at [23, 144] on img at bounding box center [24, 142] width 13 height 13
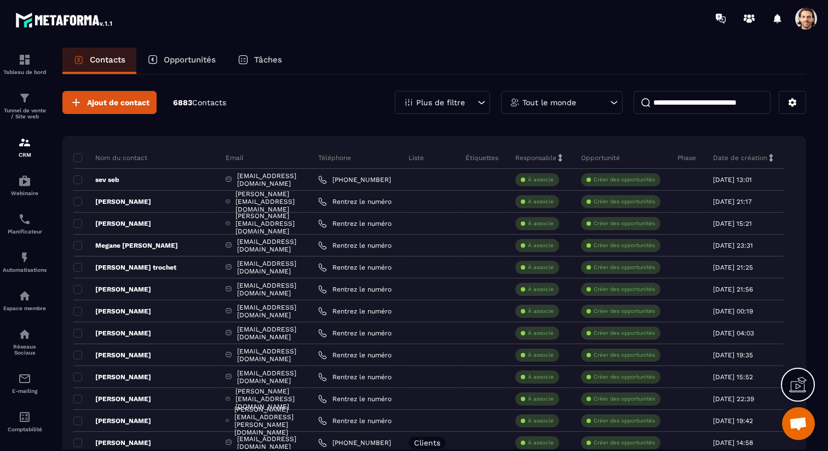
click at [258, 54] on div "Tâches" at bounding box center [260, 61] width 66 height 26
